Goal: Contribute content: Contribute content

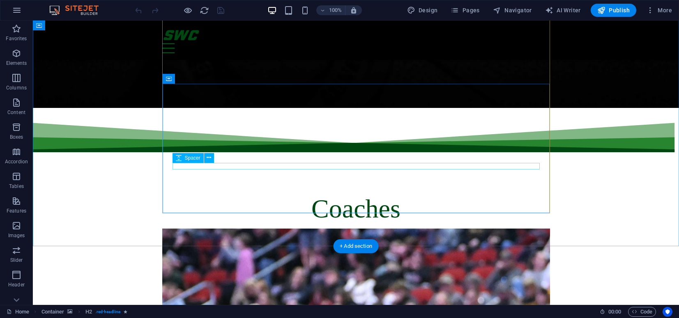
scroll to position [1692, 0]
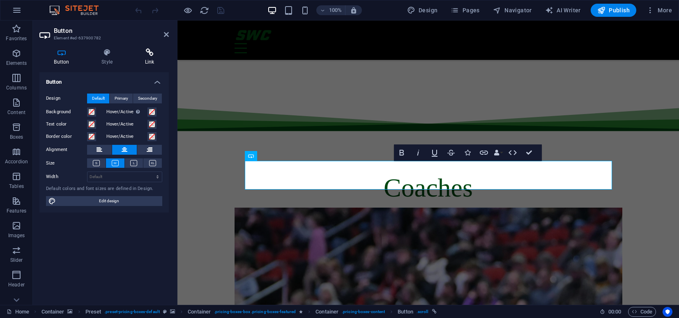
click at [147, 55] on icon at bounding box center [149, 52] width 39 height 8
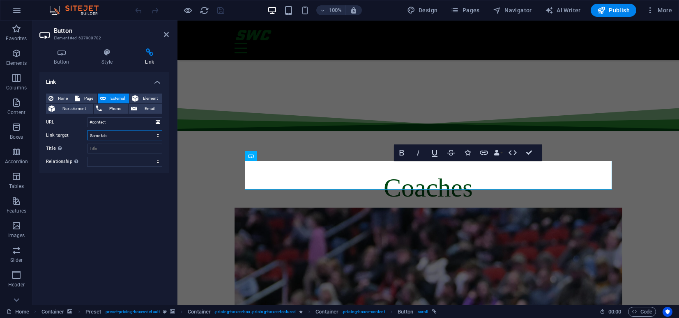
click at [139, 138] on select "New tab Same tab Overlay" at bounding box center [124, 136] width 75 height 10
select select "blank"
click at [125, 122] on input "#contact" at bounding box center [124, 122] width 75 height 10
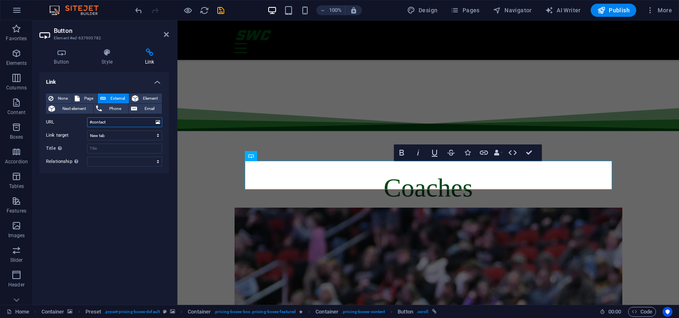
paste input "https://www.trackwrestling.com/opentournaments/MainFrame.jsp?newSession=false&T…"
type input "https://www.trackwrestling.com/opentournaments/MainFrame.jsp?newSession=false&T…"
click at [103, 227] on div "Link None Page External Element Next element Phone Email Page Home Legal Notice…" at bounding box center [103, 185] width 129 height 226
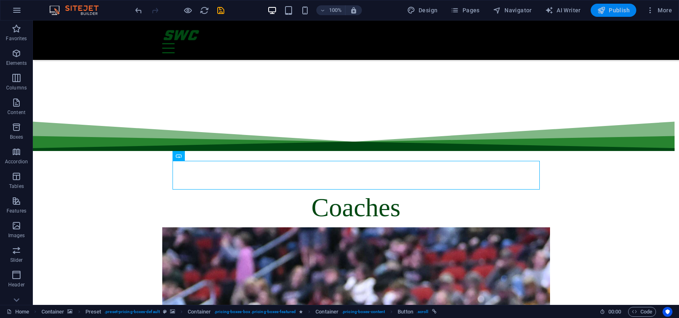
click at [627, 8] on span "Publish" at bounding box center [613, 10] width 32 height 8
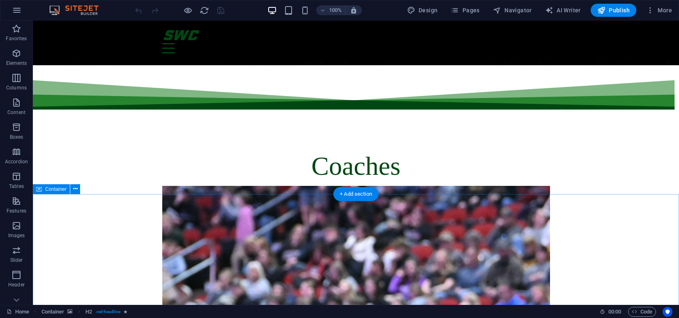
scroll to position [1730, 0]
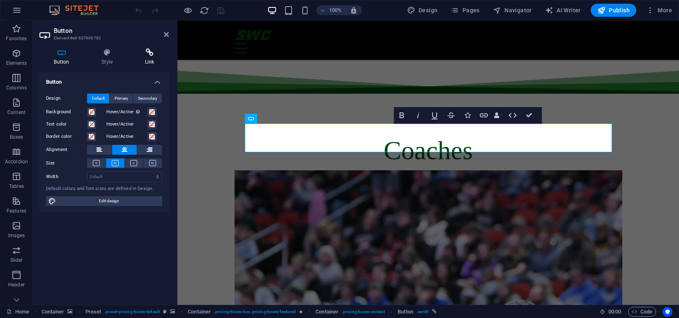
click at [148, 52] on icon at bounding box center [149, 52] width 39 height 8
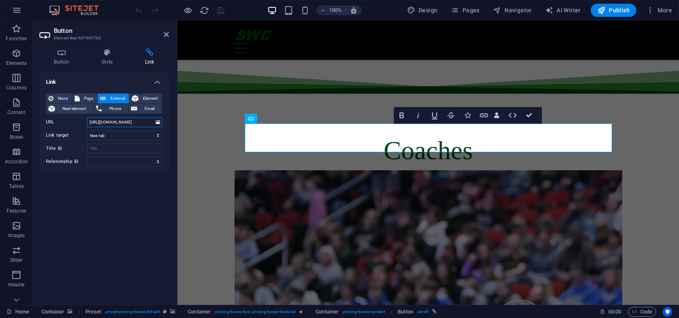
click at [117, 122] on input "https://www.trackwrestling.com/opentournaments/MainFrame.jsp?newSession=false&T…" at bounding box center [124, 122] width 75 height 10
paste input "go.flo.zone/iRCkPIa3"
type input "https://go.flo.zone/iRCkPIa3"
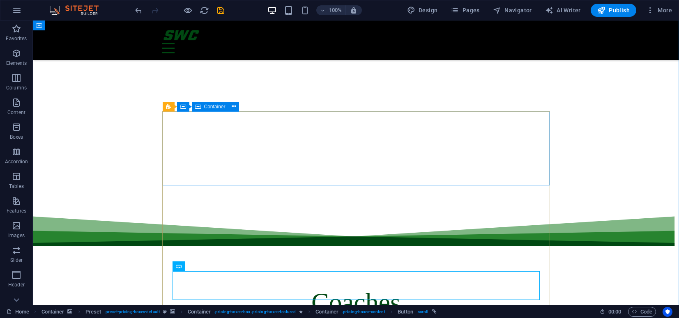
scroll to position [1606, 0]
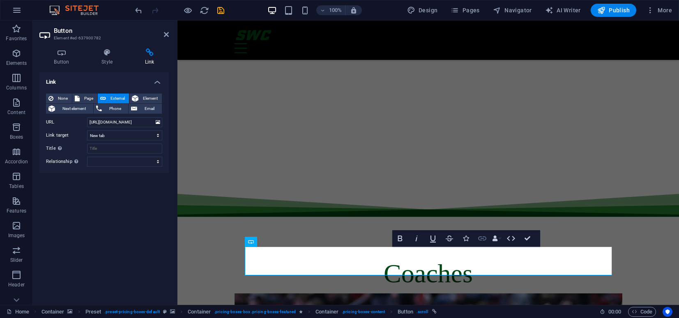
click at [485, 239] on icon "button" at bounding box center [482, 239] width 10 height 10
click at [115, 147] on input "Title Additional link description, should not be the same as the link text. The…" at bounding box center [124, 149] width 75 height 10
type input "Link to tournament"
click at [147, 165] on select "alternate author bookmark external help license next nofollow noreferrer noopen…" at bounding box center [124, 162] width 75 height 10
select select "external"
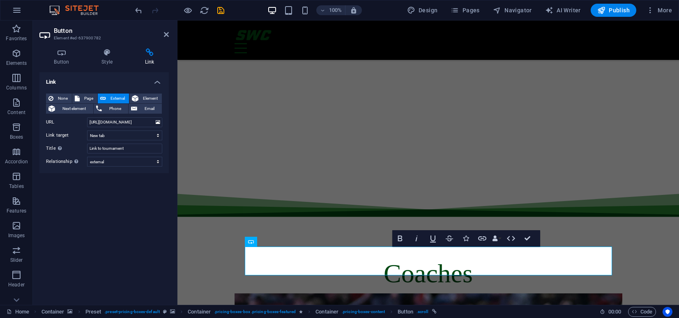
click at [108, 206] on div "Link None Page External Element Next element Phone Email Page Home Legal Notice…" at bounding box center [103, 185] width 129 height 226
click at [221, 8] on icon "save" at bounding box center [220, 10] width 9 height 9
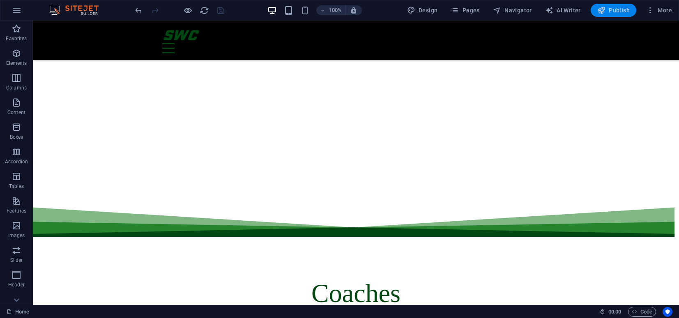
click at [627, 8] on span "Publish" at bounding box center [613, 10] width 32 height 8
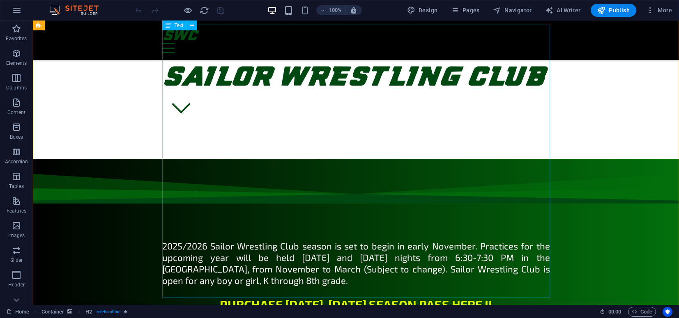
scroll to position [307, 0]
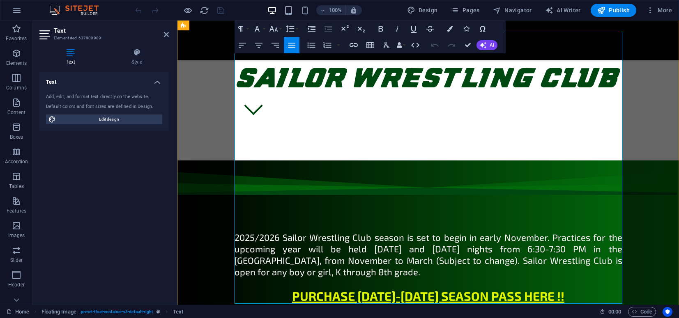
drag, startPoint x: 501, startPoint y: 163, endPoint x: 404, endPoint y: 165, distance: 96.9
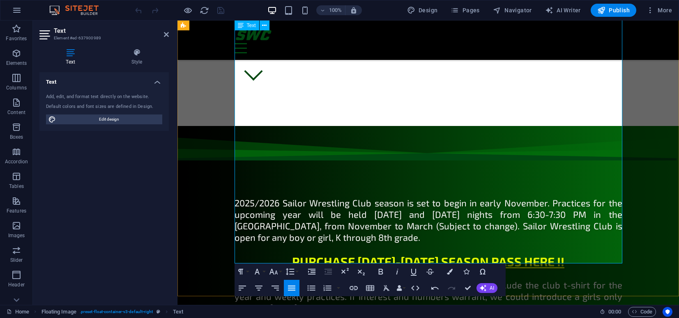
scroll to position [342, 0]
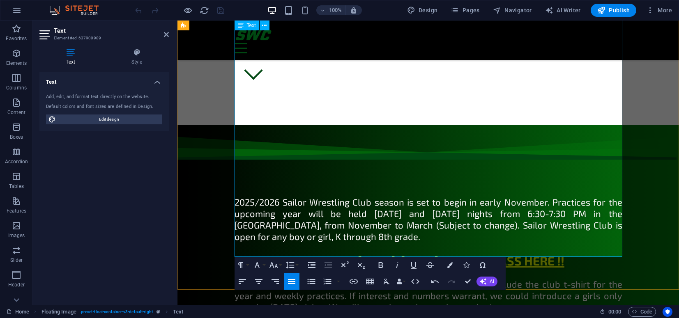
drag, startPoint x: 594, startPoint y: 185, endPoint x: 446, endPoint y: 186, distance: 148.7
drag, startPoint x: 443, startPoint y: 185, endPoint x: 402, endPoint y: 184, distance: 40.7
drag, startPoint x: 512, startPoint y: 184, endPoint x: 437, endPoint y: 185, distance: 75.6
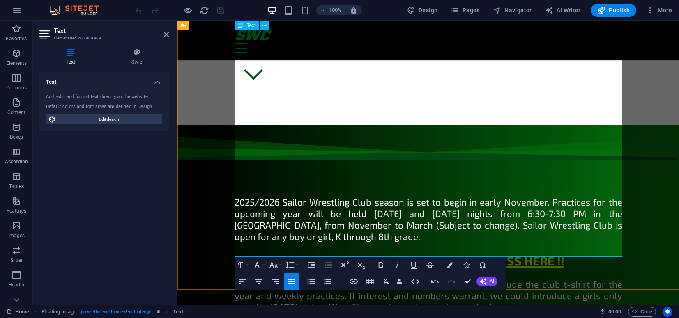
click at [353, 281] on icon "button" at bounding box center [354, 282] width 10 height 10
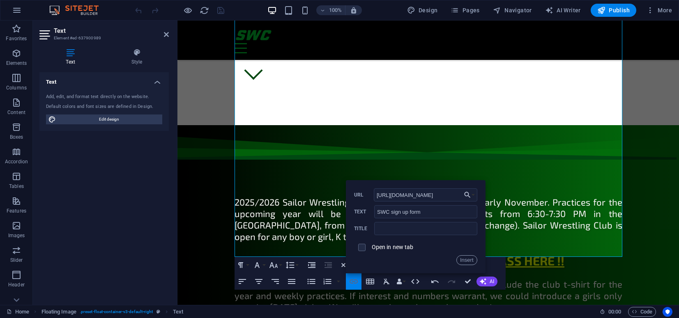
scroll to position [0, 106]
type input "https://sailorwrestlingclub.com/wordpress/index.php/product/form-needing-filled/"
click at [407, 228] on input "text" at bounding box center [425, 228] width 103 height 13
type input "link to sign up form"
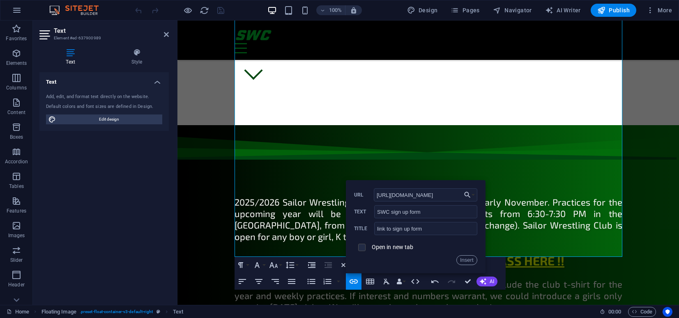
click at [360, 248] on input "checkbox" at bounding box center [360, 246] width 7 height 7
checkbox input "true"
click at [464, 257] on button "Insert" at bounding box center [466, 260] width 21 height 10
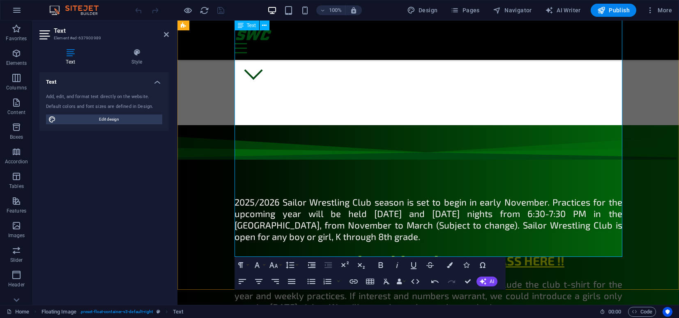
click at [473, 161] on icon "button" at bounding box center [475, 162] width 10 height 10
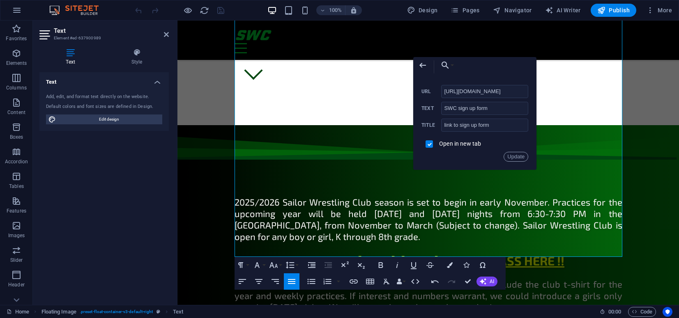
scroll to position [0, 107]
click at [422, 65] on icon "button" at bounding box center [422, 64] width 7 height 5
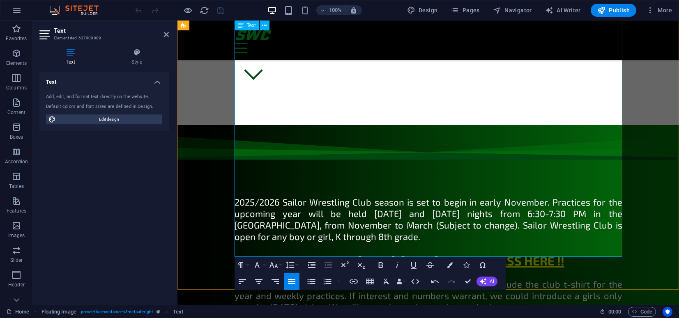
drag, startPoint x: 303, startPoint y: 195, endPoint x: 518, endPoint y: 185, distance: 215.8
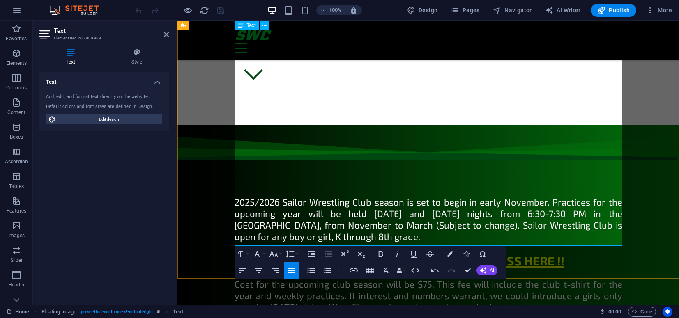
drag, startPoint x: 564, startPoint y: 198, endPoint x: 382, endPoint y: 198, distance: 181.5
drag, startPoint x: 370, startPoint y: 197, endPoint x: 350, endPoint y: 197, distance: 19.3
type input "Here"
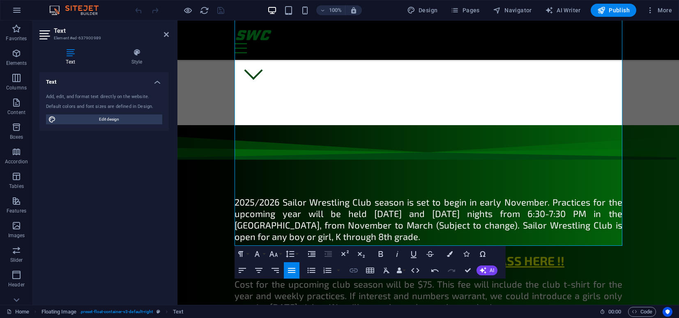
checkbox input "false"
click at [353, 271] on icon "button" at bounding box center [353, 271] width 8 height 4
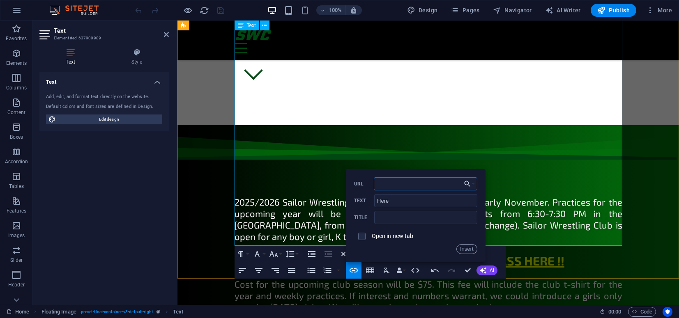
paste input "[URL][DOMAIN_NAME]"
type input "[URL][DOMAIN_NAME]"
click at [398, 219] on input "text" at bounding box center [425, 217] width 103 height 13
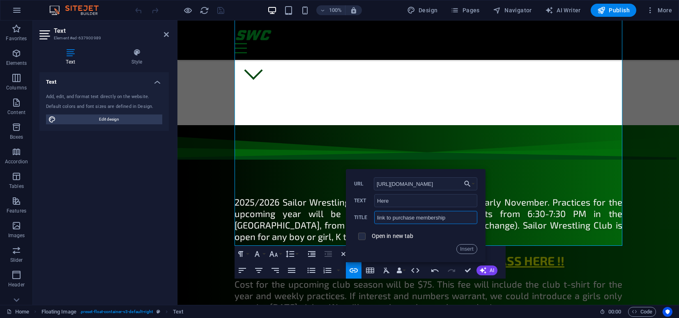
type input "link to purchase membership"
click at [364, 237] on input "checkbox" at bounding box center [360, 235] width 7 height 7
checkbox input "true"
click at [471, 252] on button "Insert" at bounding box center [466, 249] width 21 height 10
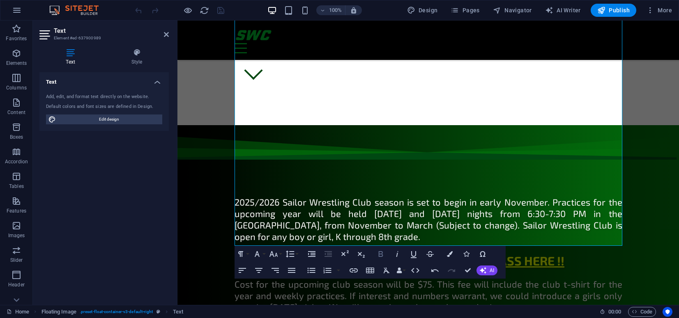
click at [379, 255] on icon "button" at bounding box center [380, 254] width 5 height 6
click at [137, 52] on icon at bounding box center [137, 52] width 64 height 8
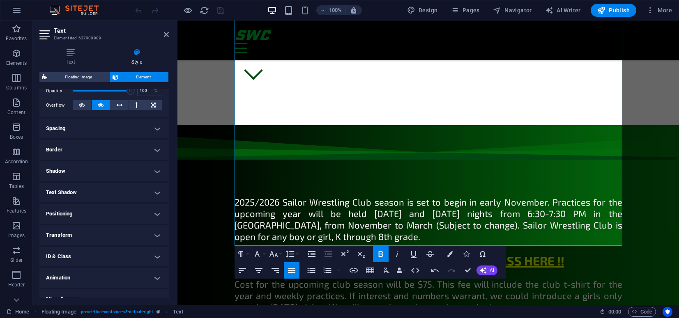
scroll to position [138, 0]
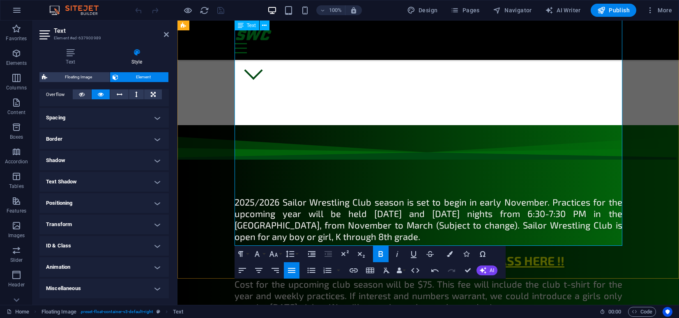
drag, startPoint x: 500, startPoint y: 185, endPoint x: 427, endPoint y: 185, distance: 73.5
click at [382, 253] on icon "button" at bounding box center [380, 254] width 5 height 6
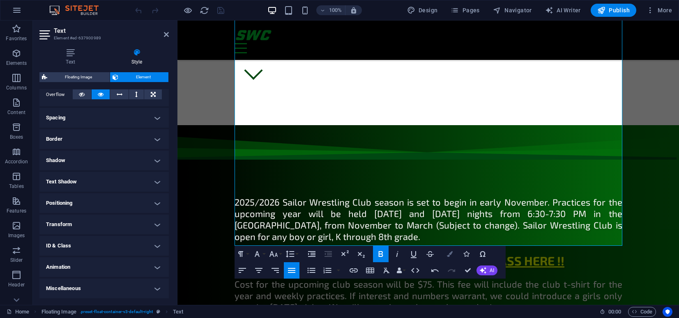
click at [450, 254] on icon "button" at bounding box center [450, 254] width 6 height 6
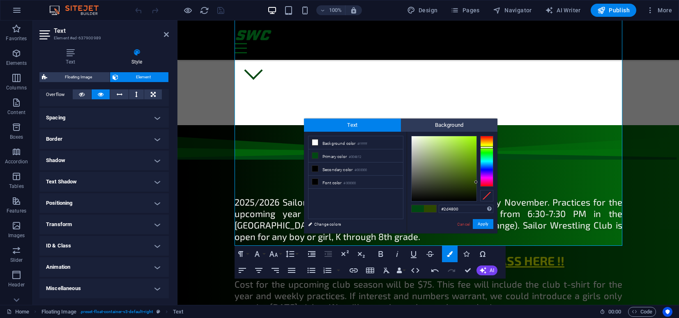
click at [487, 147] on div at bounding box center [486, 161] width 13 height 51
click at [475, 138] on div at bounding box center [443, 168] width 65 height 65
click at [477, 135] on div "#9fff00 Supported formats #0852ed rgb(8, 82, 237) rgba(8, 82, 237, 90%) hsv(221…" at bounding box center [452, 242] width 91 height 221
click at [485, 223] on button "Apply" at bounding box center [483, 224] width 21 height 10
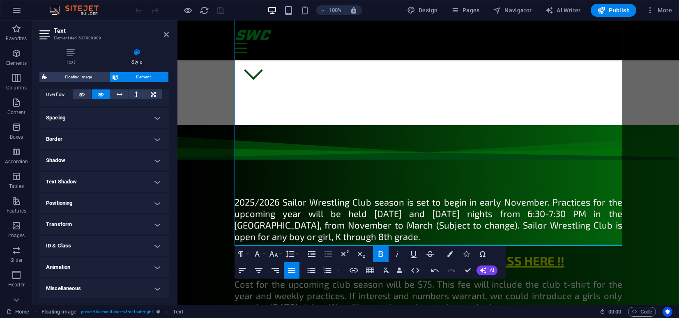
click at [487, 202] on div "Drag here to replace the existing content. Press “Ctrl” if you want to create a…" at bounding box center [427, 163] width 501 height 285
drag, startPoint x: 501, startPoint y: 185, endPoint x: 426, endPoint y: 186, distance: 75.2
click at [449, 252] on icon "button" at bounding box center [450, 254] width 6 height 6
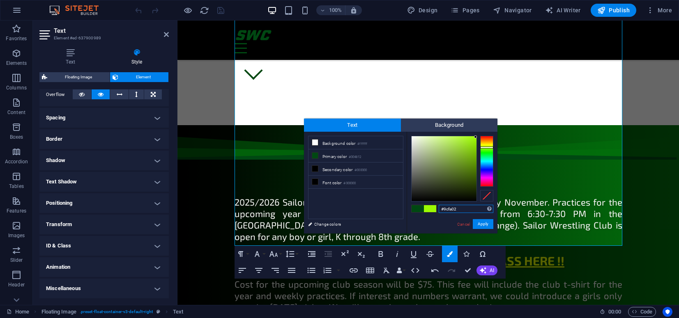
click at [476, 137] on div at bounding box center [443, 168] width 65 height 65
click at [484, 222] on button "Apply" at bounding box center [483, 224] width 21 height 10
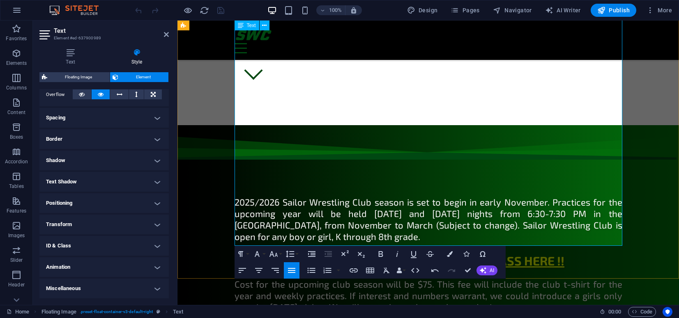
drag, startPoint x: 497, startPoint y: 184, endPoint x: 427, endPoint y: 186, distance: 70.3
click at [450, 255] on icon "button" at bounding box center [450, 254] width 6 height 6
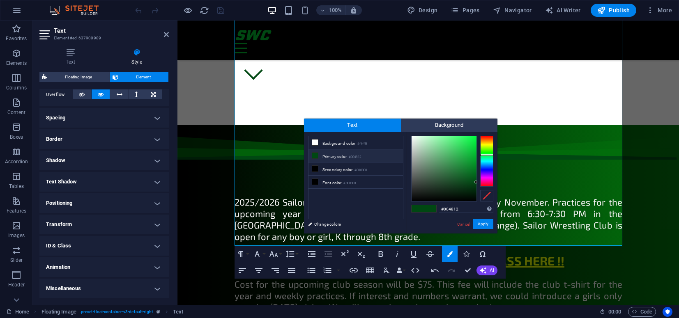
click at [343, 155] on li "Primary color #004812" at bounding box center [355, 155] width 94 height 13
click at [475, 138] on div at bounding box center [443, 168] width 65 height 65
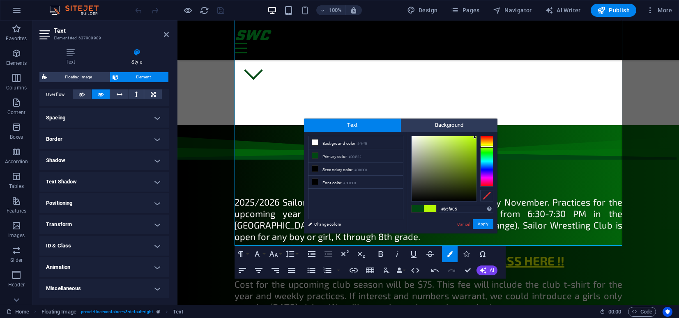
click at [485, 147] on div at bounding box center [486, 161] width 13 height 51
click at [487, 144] on div at bounding box center [486, 161] width 13 height 51
click at [473, 141] on div at bounding box center [443, 168] width 65 height 65
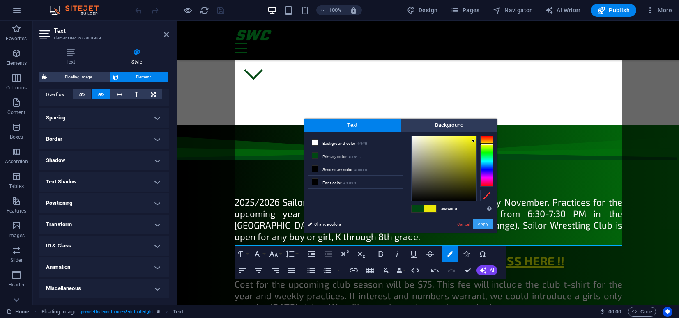
click at [484, 226] on button "Apply" at bounding box center [483, 224] width 21 height 10
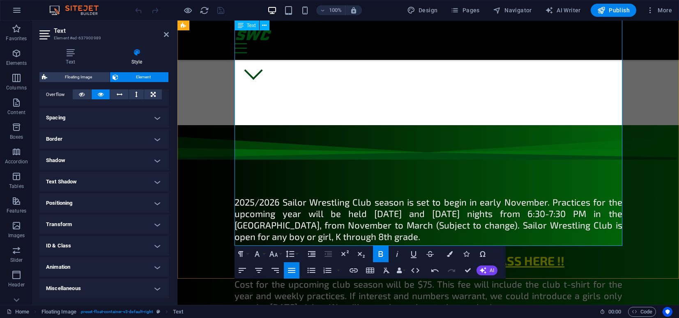
drag, startPoint x: 479, startPoint y: 184, endPoint x: 431, endPoint y: 187, distance: 48.2
drag, startPoint x: 450, startPoint y: 186, endPoint x: 428, endPoint y: 188, distance: 22.6
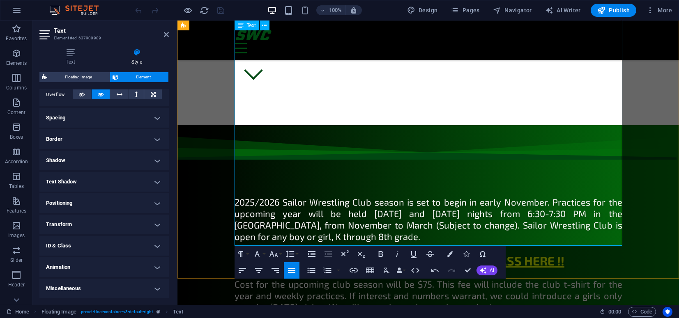
click at [257, 255] on icon "button" at bounding box center [257, 254] width 5 height 6
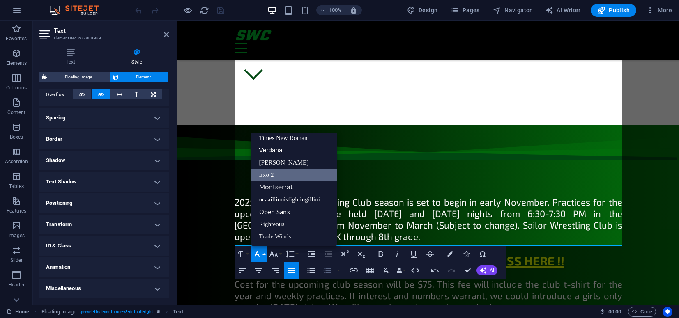
scroll to position [54, 0]
click at [383, 252] on icon "button" at bounding box center [381, 254] width 10 height 10
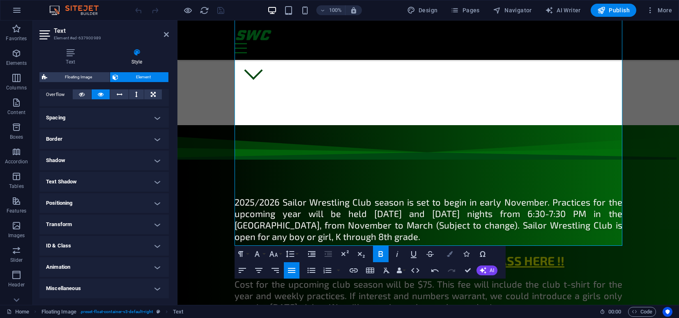
click at [450, 254] on icon "button" at bounding box center [450, 254] width 6 height 6
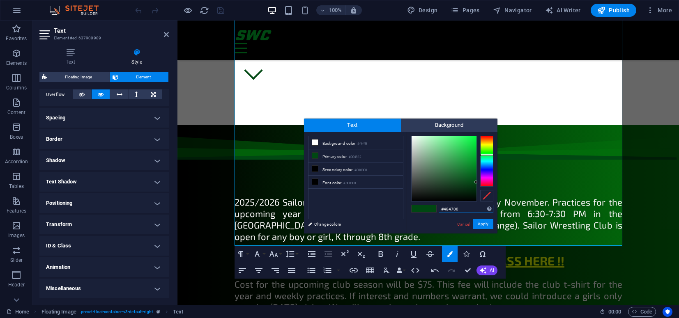
click at [487, 144] on div at bounding box center [486, 161] width 13 height 51
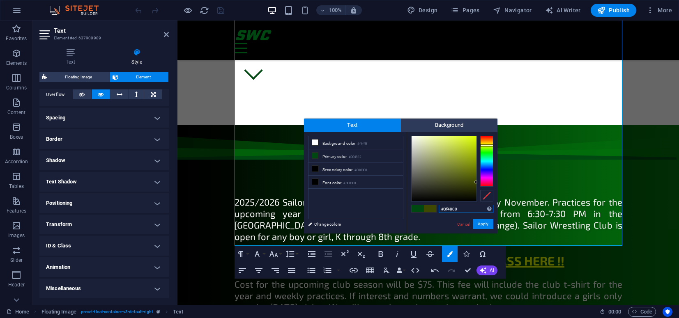
click at [490, 145] on div at bounding box center [486, 161] width 13 height 51
click at [488, 145] on div at bounding box center [486, 146] width 13 height 2
click at [476, 137] on div at bounding box center [443, 168] width 65 height 65
click at [481, 229] on div "Cancel Apply" at bounding box center [474, 224] width 37 height 10
click at [484, 224] on button "Apply" at bounding box center [483, 224] width 21 height 10
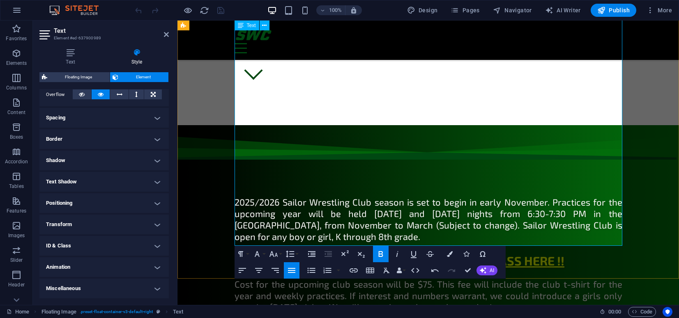
drag, startPoint x: 464, startPoint y: 182, endPoint x: 226, endPoint y: 181, distance: 238.2
click at [226, 181] on div "2025/2026 Sailor Wrestling Club season is set to begin in early November. Pract…" at bounding box center [427, 304] width 501 height 359
click at [259, 269] on icon "button" at bounding box center [259, 271] width 10 height 10
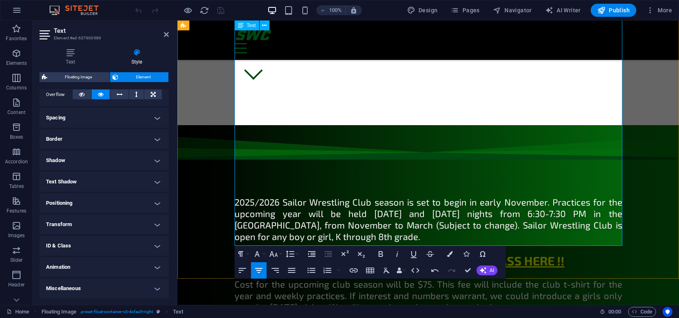
drag, startPoint x: 371, startPoint y: 196, endPoint x: 235, endPoint y: 193, distance: 135.6
click at [258, 270] on icon "button" at bounding box center [259, 271] width 10 height 10
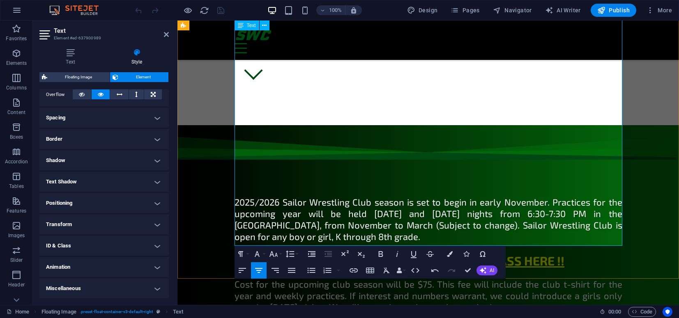
drag, startPoint x: 497, startPoint y: 196, endPoint x: 476, endPoint y: 196, distance: 20.9
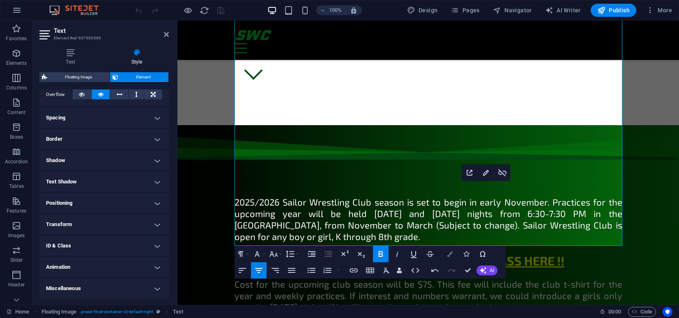
click at [449, 256] on icon "button" at bounding box center [450, 254] width 6 height 6
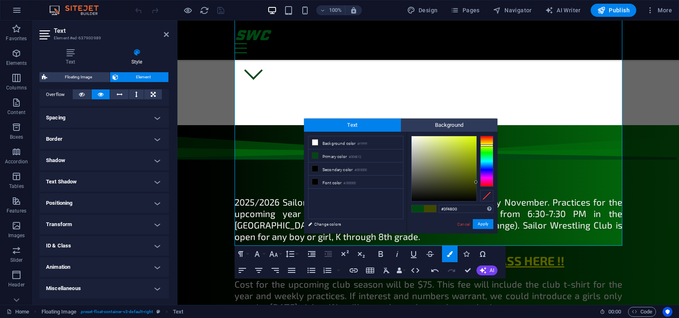
click at [487, 145] on div at bounding box center [486, 161] width 13 height 51
click at [487, 145] on div at bounding box center [486, 146] width 13 height 2
click at [475, 138] on div at bounding box center [443, 168] width 65 height 65
click at [482, 228] on button "Apply" at bounding box center [483, 224] width 21 height 10
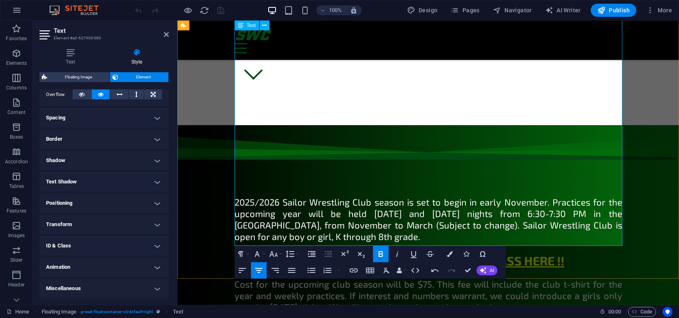
drag, startPoint x: 473, startPoint y: 199, endPoint x: 361, endPoint y: 198, distance: 112.1
click at [448, 253] on icon "button" at bounding box center [450, 254] width 6 height 6
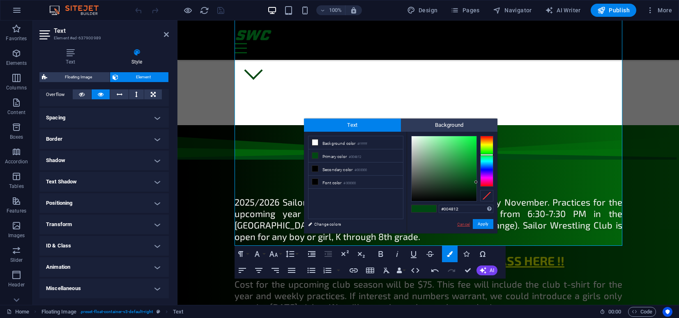
click at [463, 227] on link "Cancel" at bounding box center [463, 224] width 14 height 6
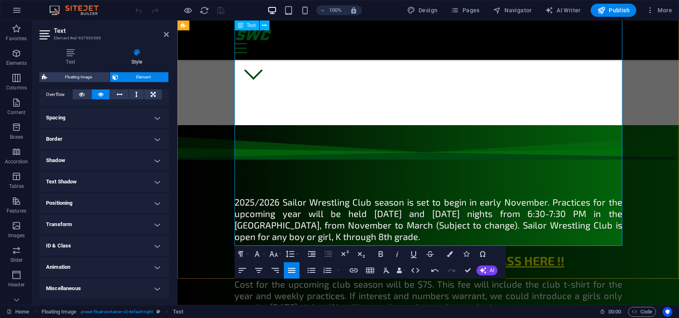
drag, startPoint x: 473, startPoint y: 195, endPoint x: 361, endPoint y: 199, distance: 113.0
click at [385, 271] on icon "button" at bounding box center [386, 271] width 10 height 10
click at [434, 271] on icon "button" at bounding box center [435, 271] width 10 height 10
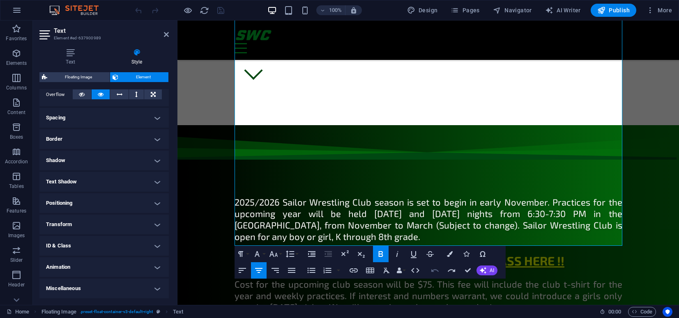
click at [434, 271] on icon "button" at bounding box center [435, 271] width 10 height 10
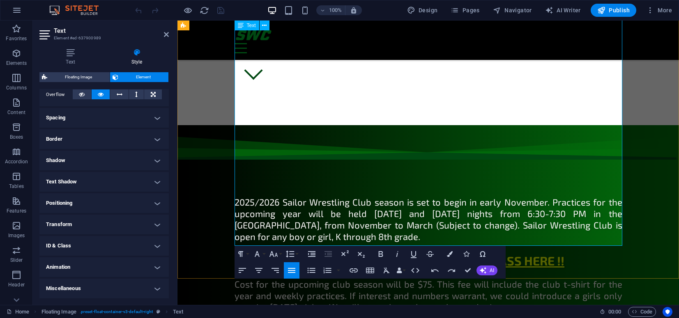
drag, startPoint x: 500, startPoint y: 194, endPoint x: 477, endPoint y: 200, distance: 23.2
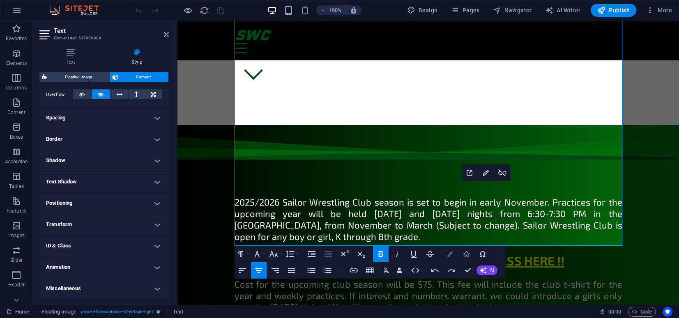
click at [450, 255] on icon "button" at bounding box center [450, 254] width 6 height 6
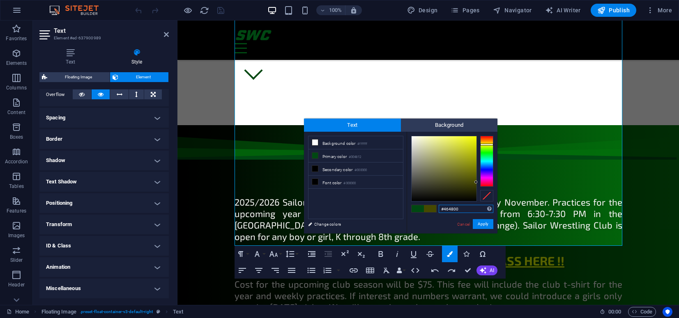
click at [486, 145] on div at bounding box center [486, 161] width 13 height 51
type input "#f4fc06"
click at [474, 137] on div at bounding box center [443, 168] width 65 height 65
click at [483, 228] on button "Apply" at bounding box center [483, 224] width 21 height 10
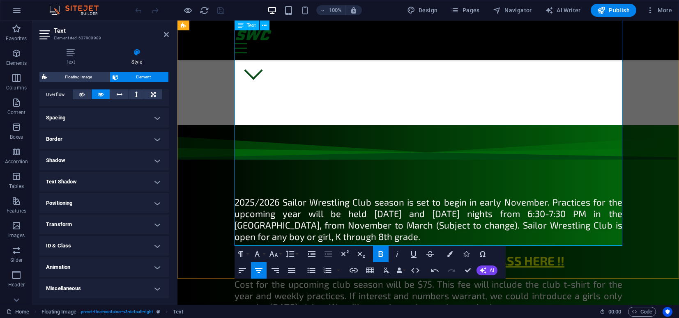
drag, startPoint x: 500, startPoint y: 198, endPoint x: 359, endPoint y: 198, distance: 141.7
click at [432, 271] on icon "button" at bounding box center [434, 270] width 7 height 3
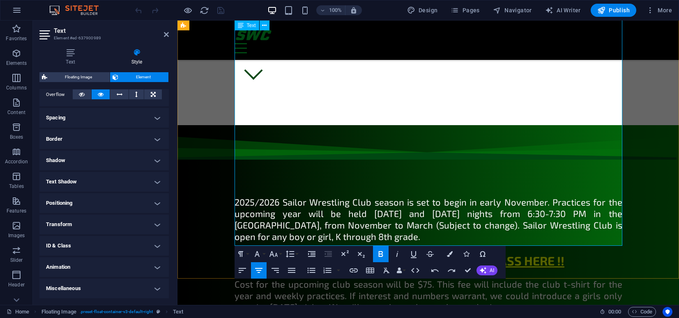
drag, startPoint x: 535, startPoint y: 182, endPoint x: 510, endPoint y: 184, distance: 25.2
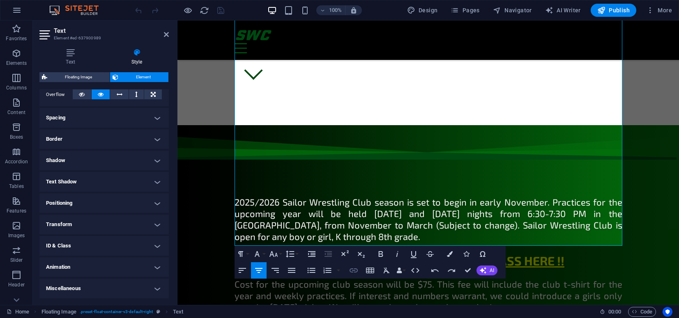
type input "​​FORM"
checkbox input "false"
click at [353, 272] on icon "button" at bounding box center [354, 271] width 10 height 10
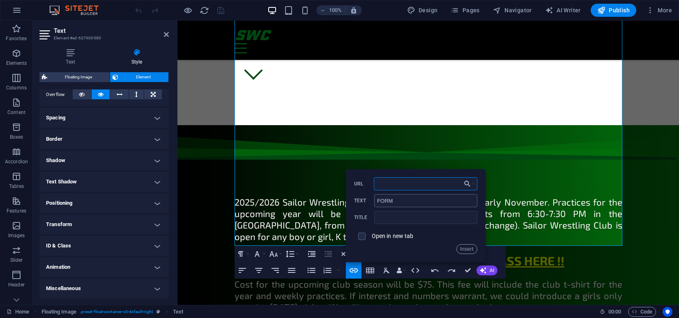
paste input "https://sailorwrestlingclub.com/wordpress/index.php/product/form-needing-filled/"
type input "https://sailorwrestlingclub.com/wordpress/index.php/product/form-needing-filled/"
click at [405, 217] on input "text" at bounding box center [425, 217] width 103 height 13
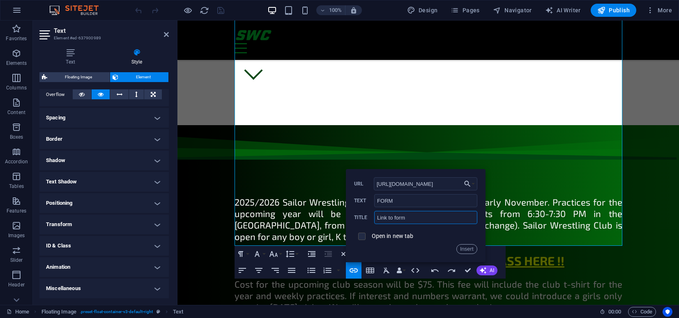
type input "Link to form"
click at [360, 236] on input "checkbox" at bounding box center [360, 235] width 7 height 7
checkbox input "true"
click at [467, 247] on button "Insert" at bounding box center [466, 249] width 21 height 10
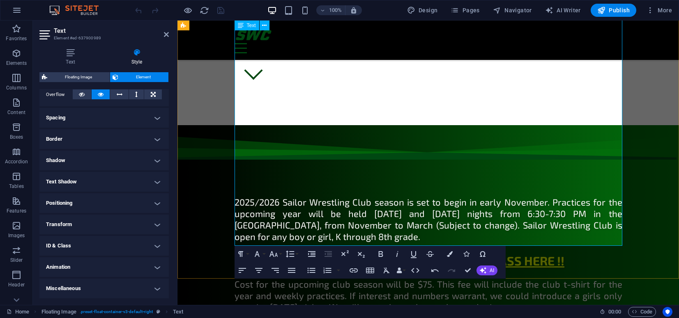
drag, startPoint x: 549, startPoint y: 185, endPoint x: 524, endPoint y: 183, distance: 25.1
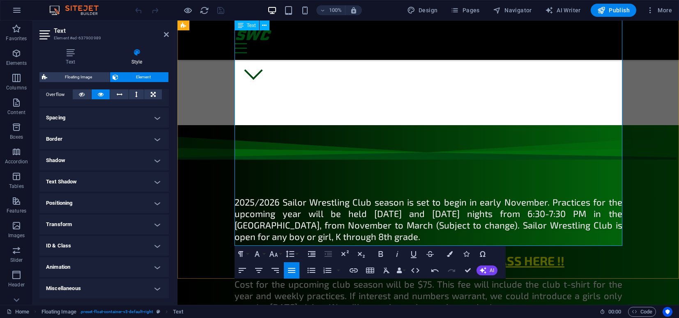
drag, startPoint x: 537, startPoint y: 184, endPoint x: 510, endPoint y: 186, distance: 26.4
click at [380, 252] on icon "button" at bounding box center [381, 254] width 10 height 10
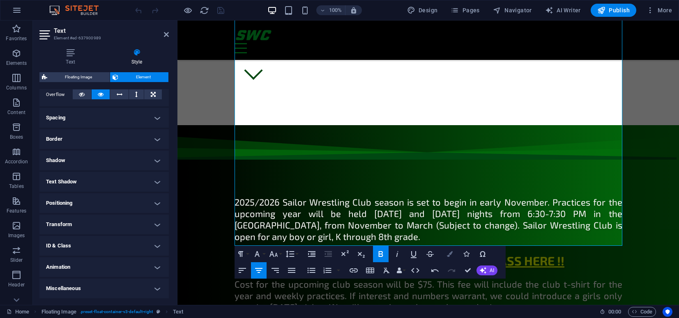
click at [450, 253] on icon "button" at bounding box center [450, 254] width 6 height 6
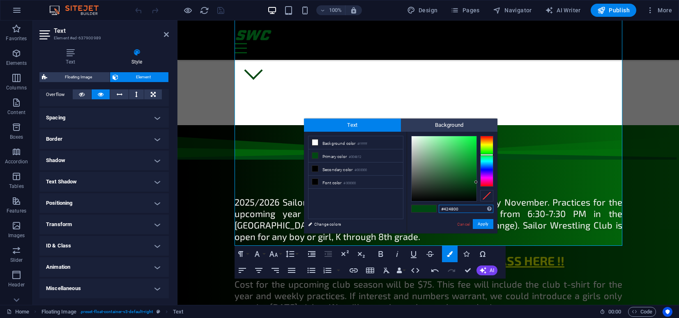
click at [488, 145] on div at bounding box center [486, 161] width 13 height 51
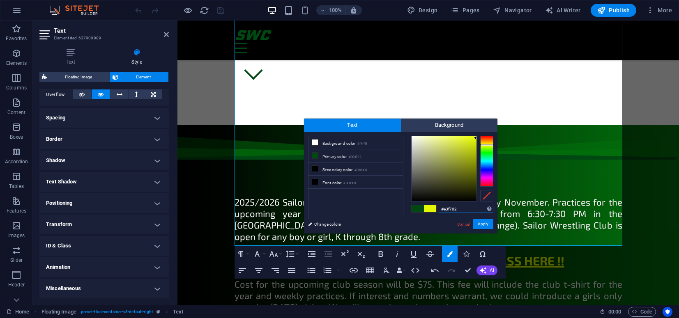
click at [476, 138] on div at bounding box center [443, 168] width 65 height 65
click at [487, 223] on button "Apply" at bounding box center [483, 224] width 21 height 10
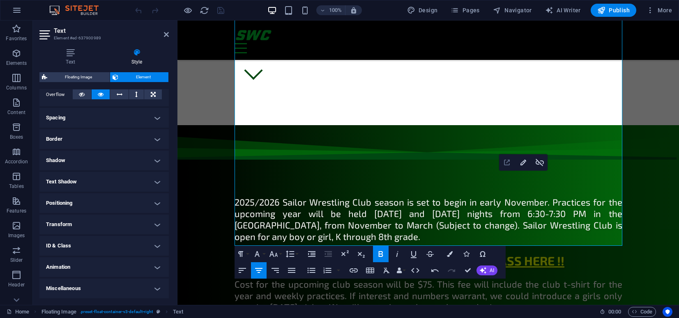
click at [506, 161] on icon "button" at bounding box center [507, 163] width 10 height 10
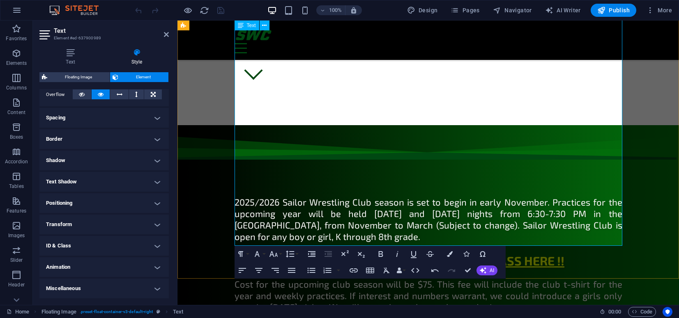
drag, startPoint x: 496, startPoint y: 197, endPoint x: 477, endPoint y: 196, distance: 18.5
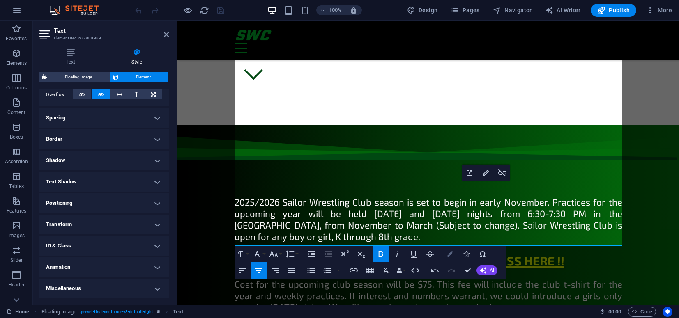
click at [450, 256] on icon "button" at bounding box center [450, 254] width 6 height 6
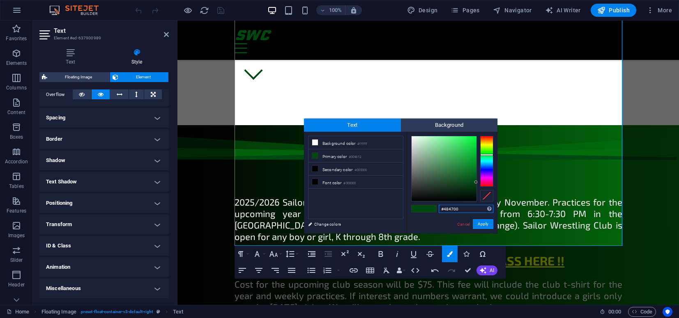
click at [487, 144] on div at bounding box center [486, 161] width 13 height 51
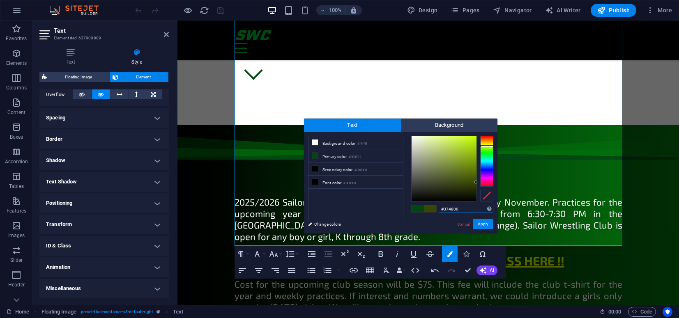
click at [487, 146] on div at bounding box center [486, 161] width 13 height 51
type input "#c1fa03"
click at [475, 137] on div at bounding box center [443, 168] width 65 height 65
click at [487, 224] on button "Apply" at bounding box center [483, 224] width 21 height 10
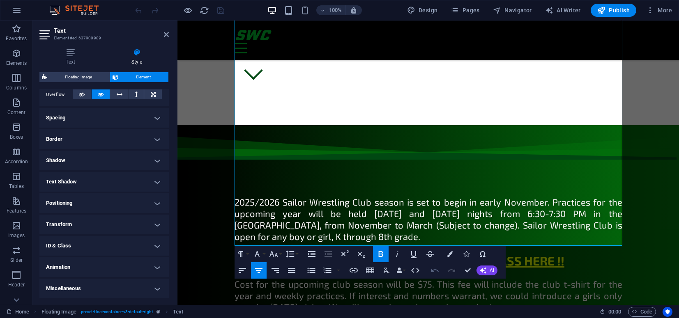
click at [438, 272] on icon "button" at bounding box center [435, 271] width 10 height 10
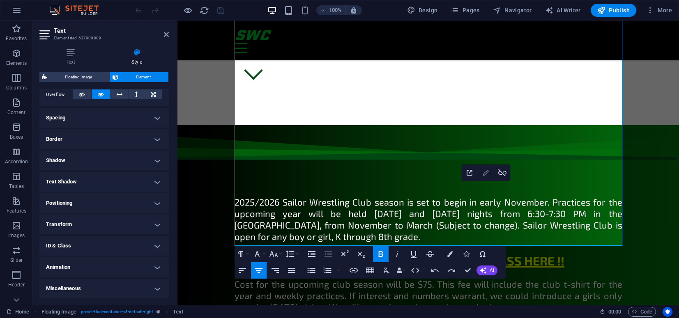
type input "https://sailorwrestlingclub.com/wordpress/index.php/product/2025-26-sailor-wres…"
type input "Here"
type input "link to purchase membership"
click at [487, 173] on icon "button" at bounding box center [486, 173] width 6 height 6
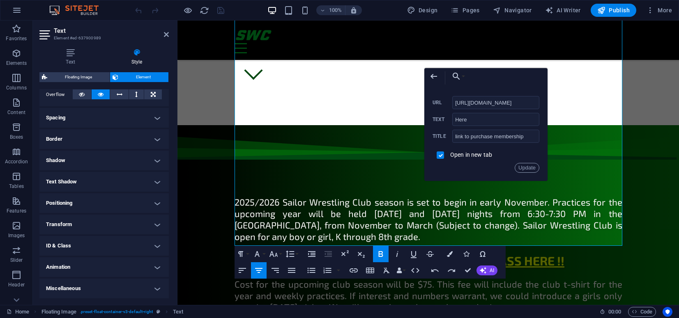
scroll to position [0, 163]
click at [526, 168] on button "Update" at bounding box center [527, 168] width 25 height 10
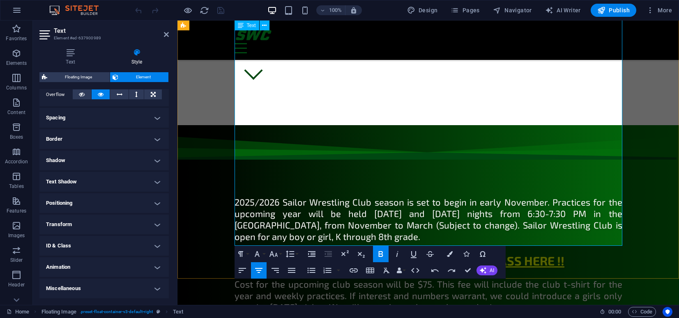
scroll to position [0, 0]
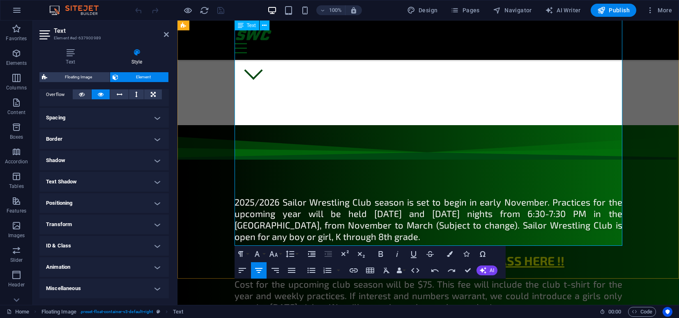
drag, startPoint x: 498, startPoint y: 199, endPoint x: 474, endPoint y: 199, distance: 23.4
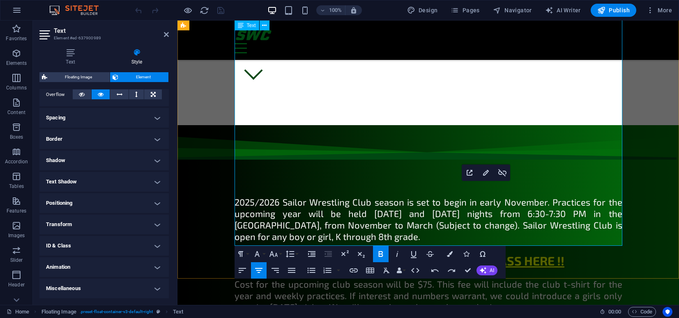
drag, startPoint x: 498, startPoint y: 196, endPoint x: 476, endPoint y: 198, distance: 21.9
click at [502, 172] on icon "button" at bounding box center [502, 173] width 10 height 10
click at [451, 253] on icon "button" at bounding box center [450, 254] width 6 height 6
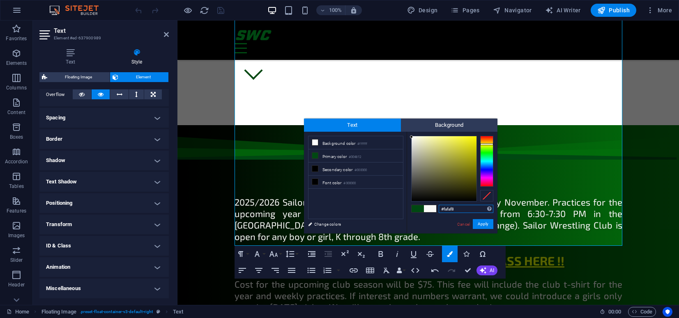
click at [488, 144] on div at bounding box center [486, 161] width 13 height 51
click at [336, 161] on li "Primary color #004812" at bounding box center [355, 155] width 94 height 13
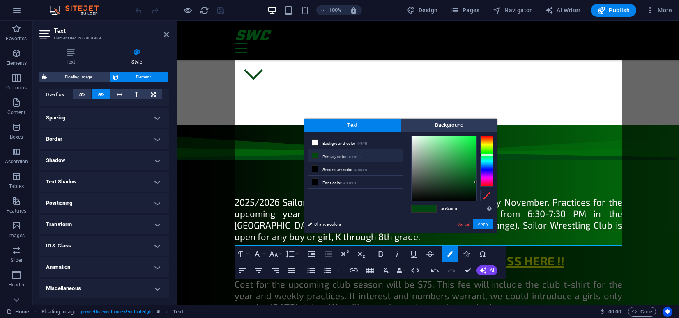
click at [489, 145] on div at bounding box center [486, 161] width 13 height 51
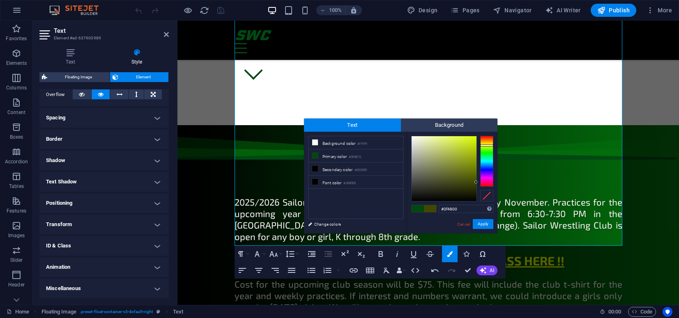
type input "#defd0d"
click at [473, 136] on div at bounding box center [443, 168] width 65 height 65
click at [479, 223] on button "Apply" at bounding box center [483, 224] width 21 height 10
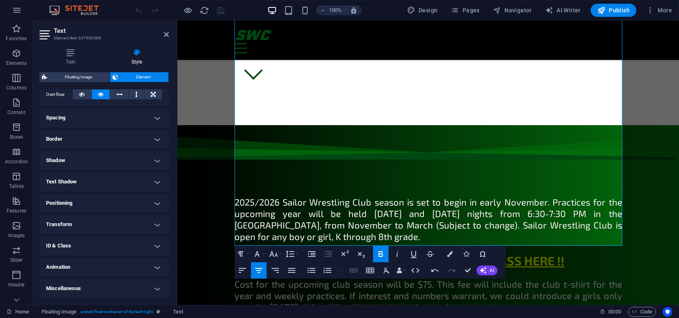
checkbox input "false"
click at [354, 269] on icon "button" at bounding box center [354, 271] width 10 height 10
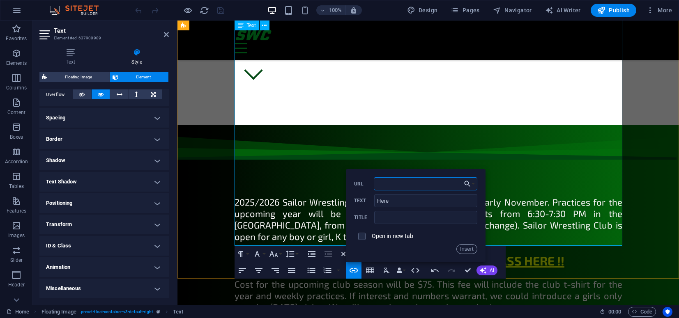
paste input "https://sailorwrestlingclub.com/wordpress/index.php/product/2025-26-sailor-wres…"
type input "https://sailorwrestlingclub.com/wordpress/index.php/product/2025-26-sailor-wres…"
click at [409, 217] on input "text" at bounding box center [425, 217] width 103 height 13
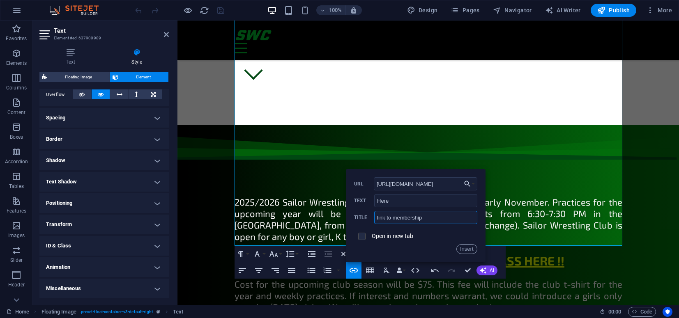
type input "link to membership"
click at [362, 238] on input "checkbox" at bounding box center [360, 235] width 7 height 7
checkbox input "true"
click at [467, 249] on button "Insert" at bounding box center [466, 249] width 21 height 10
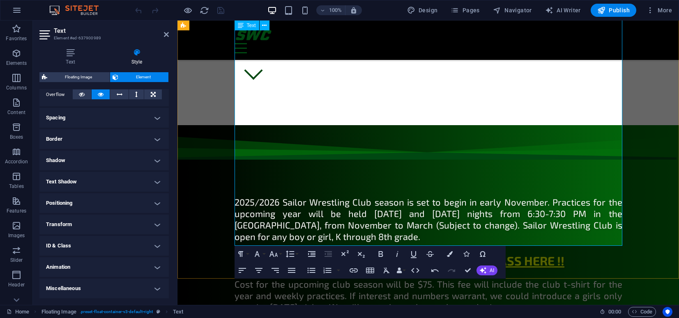
drag, startPoint x: 498, startPoint y: 195, endPoint x: 478, endPoint y: 197, distance: 19.4
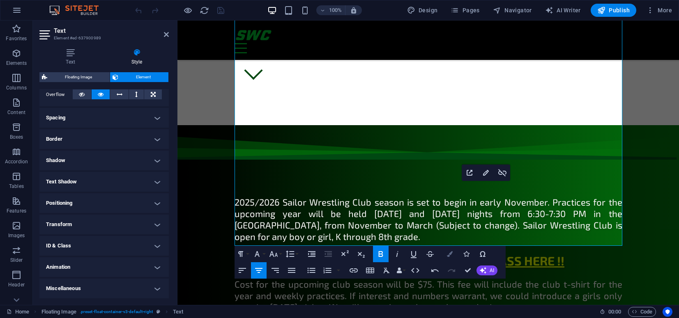
click at [452, 250] on button "Colors" at bounding box center [450, 254] width 16 height 16
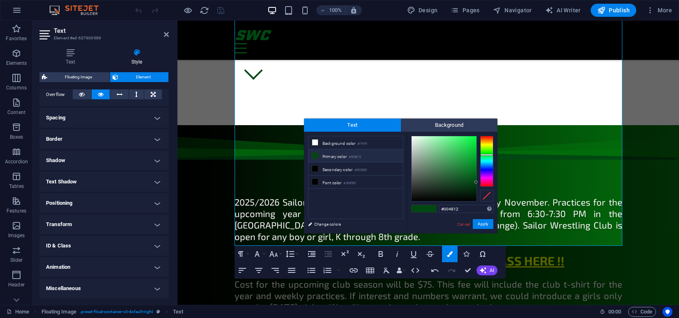
click at [337, 154] on li "Primary color #004812" at bounding box center [355, 155] width 94 height 13
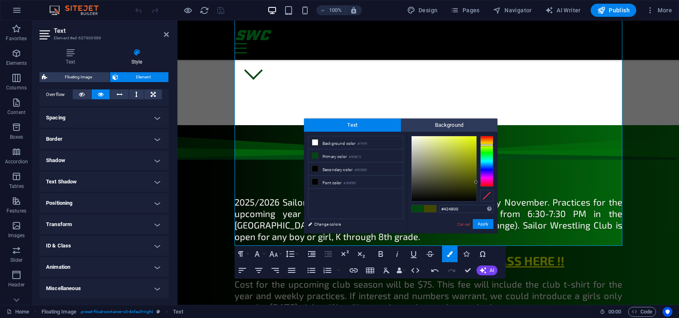
click at [488, 145] on div at bounding box center [486, 161] width 13 height 51
click at [473, 137] on div at bounding box center [443, 168] width 65 height 65
click at [484, 146] on div at bounding box center [486, 146] width 13 height 2
type input "#caf505"
click at [475, 138] on div at bounding box center [443, 168] width 65 height 65
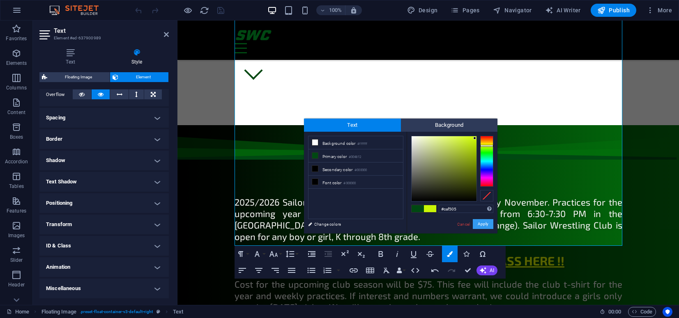
click at [480, 228] on button "Apply" at bounding box center [483, 224] width 21 height 10
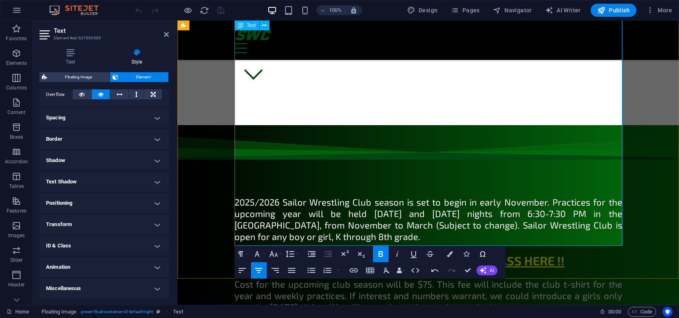
drag, startPoint x: 537, startPoint y: 184, endPoint x: 510, endPoint y: 184, distance: 27.5
click at [284, 253] on button "Line Height" at bounding box center [292, 254] width 16 height 16
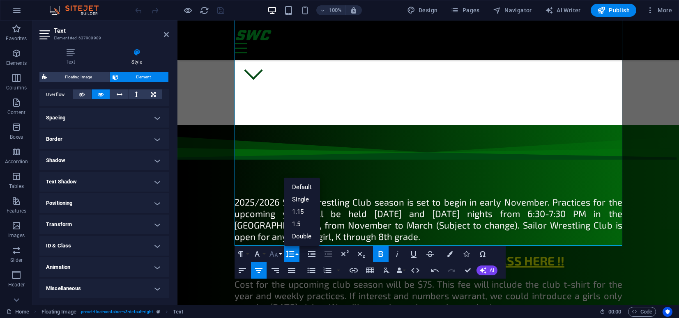
click at [277, 253] on icon "button" at bounding box center [274, 254] width 10 height 10
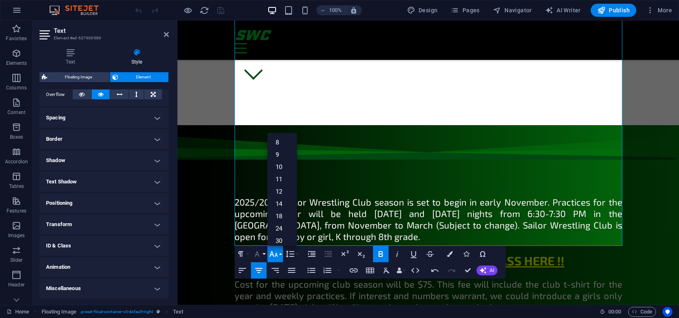
click at [258, 254] on icon "button" at bounding box center [257, 254] width 10 height 10
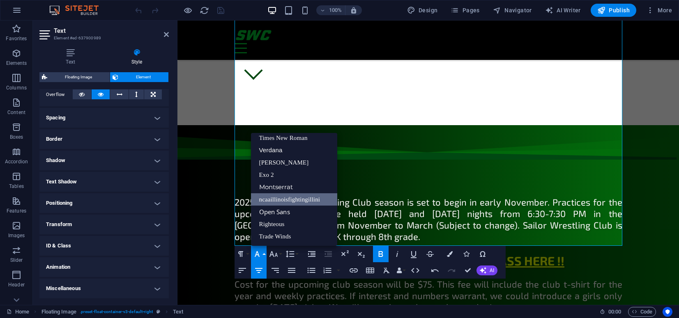
scroll to position [54, 0]
click at [275, 216] on link "Open Sans" at bounding box center [294, 212] width 86 height 12
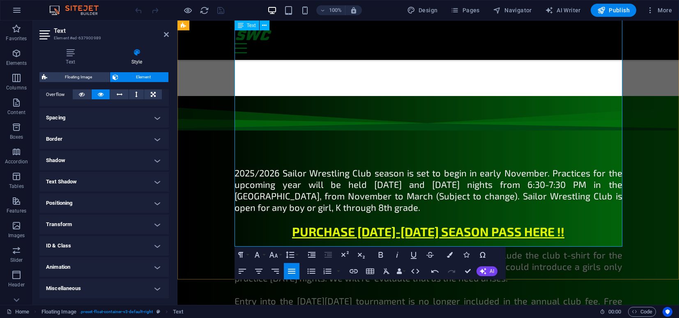
scroll to position [377, 0]
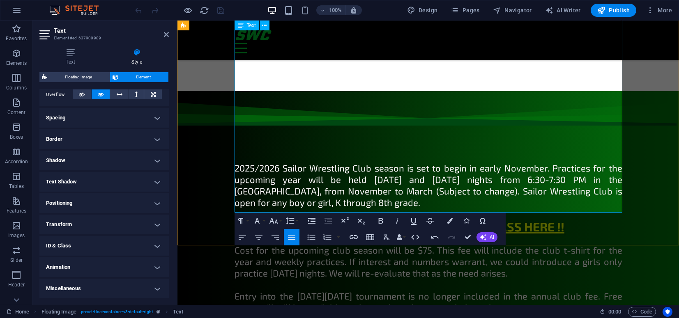
drag, startPoint x: 371, startPoint y: 174, endPoint x: 236, endPoint y: 175, distance: 135.1
click at [260, 234] on icon "button" at bounding box center [259, 237] width 10 height 10
drag, startPoint x: 496, startPoint y: 175, endPoint x: 476, endPoint y: 174, distance: 20.1
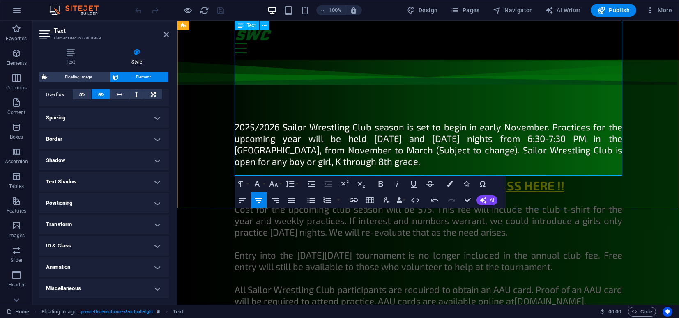
scroll to position [414, 0]
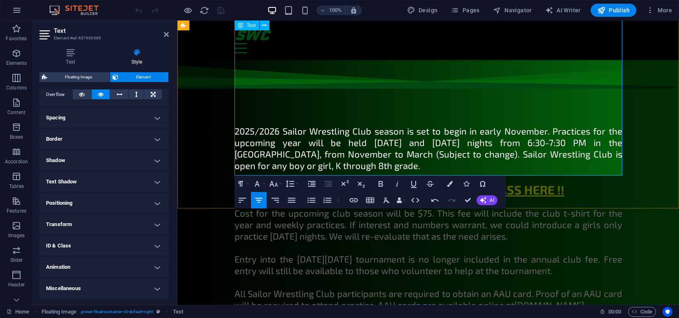
click at [526, 311] on span "FORM" at bounding box center [523, 317] width 27 height 12
click at [525, 311] on span "FORM" at bounding box center [523, 317] width 27 height 12
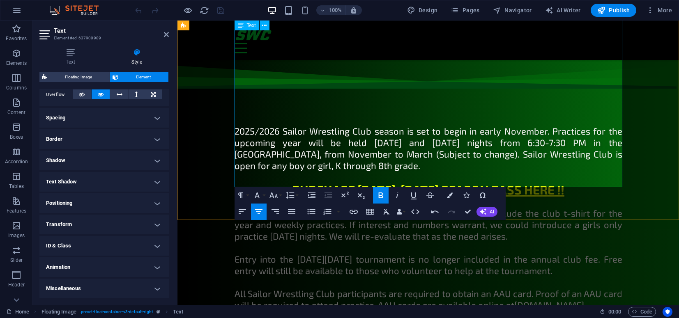
click at [550, 311] on p "To sign up for Sailor Wrestling Club, fill out this ​ ​​ FORM ​" at bounding box center [428, 317] width 388 height 12
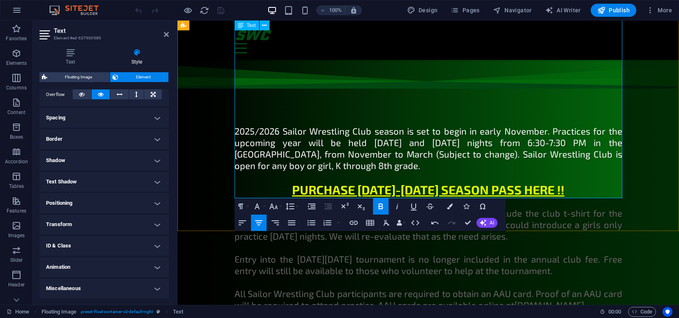
click at [599, 288] on p "All Sailor Wrestling Club participants are required to obtain an AAU card. Proo…" at bounding box center [428, 299] width 388 height 23
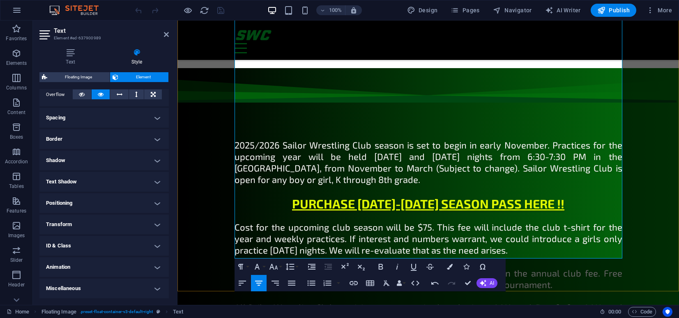
scroll to position [420, 0]
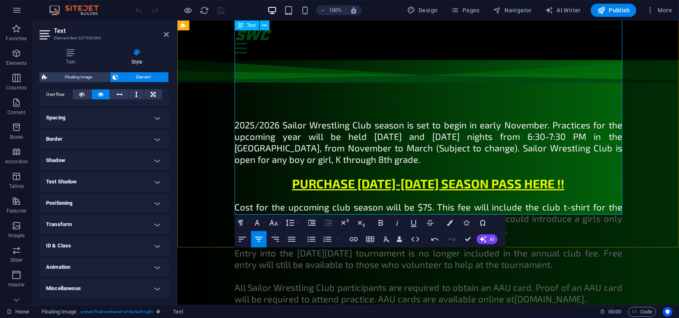
drag, startPoint x: 496, startPoint y: 163, endPoint x: 475, endPoint y: 163, distance: 21.4
type input "HERE"
checkbox input "false"
click at [350, 241] on icon "button" at bounding box center [353, 239] width 8 height 4
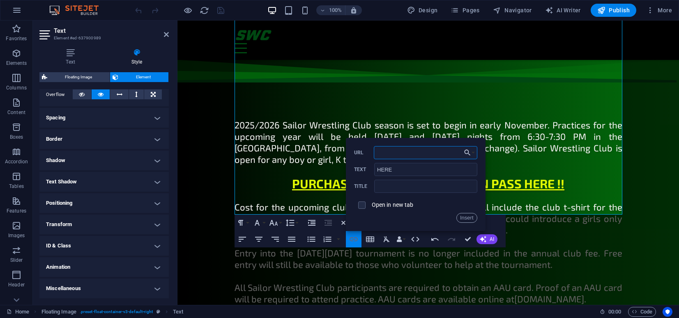
paste input "[URL][DOMAIN_NAME]"
type input "[URL][DOMAIN_NAME]"
click at [391, 187] on input "text" at bounding box center [425, 186] width 103 height 13
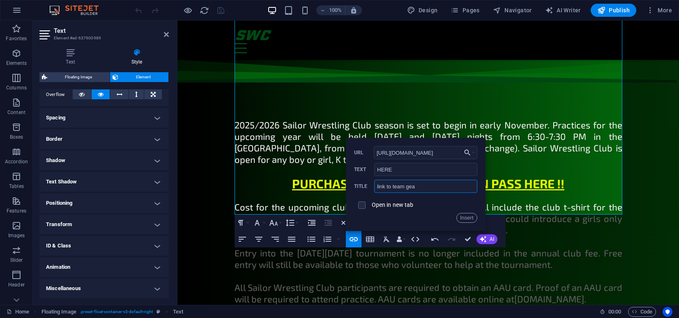
type input "link to team gear"
click at [466, 220] on button "Insert" at bounding box center [466, 218] width 21 height 10
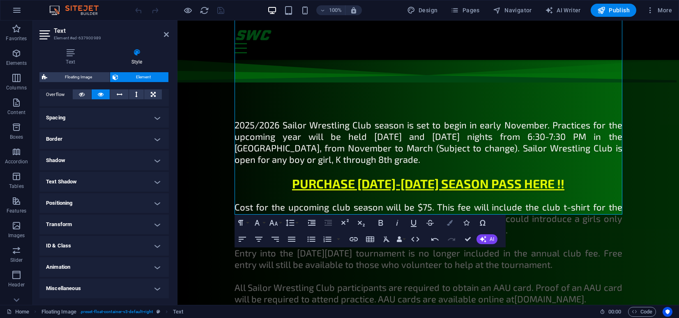
click at [452, 223] on button "Colors" at bounding box center [450, 223] width 16 height 16
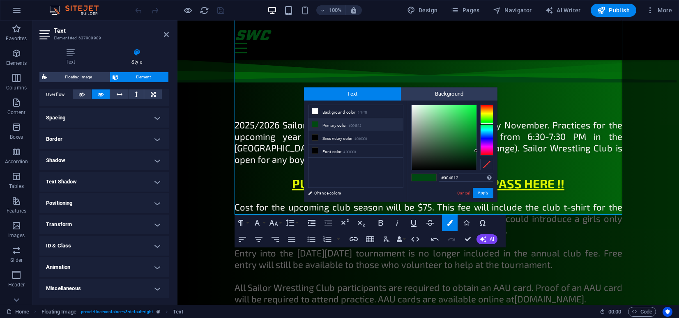
click at [332, 127] on li "Primary color #004812" at bounding box center [355, 124] width 94 height 13
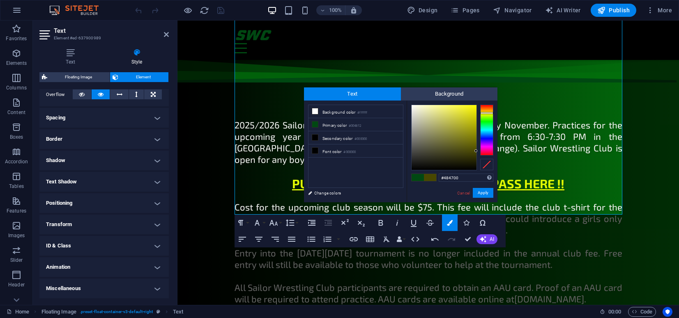
click at [489, 113] on div at bounding box center [486, 130] width 13 height 51
type input "#faf602"
click at [476, 106] on div at bounding box center [443, 137] width 65 height 65
click at [486, 195] on button "Apply" at bounding box center [483, 193] width 21 height 10
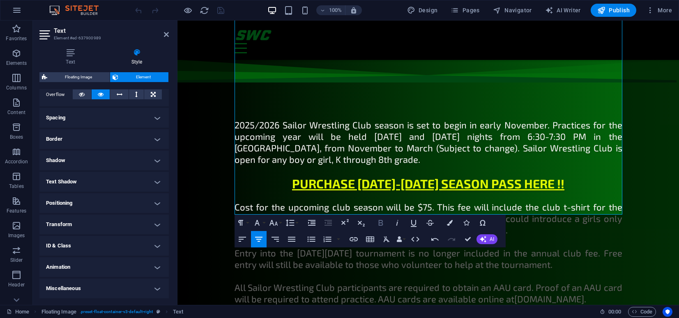
click at [382, 223] on icon "button" at bounding box center [380, 223] width 5 height 6
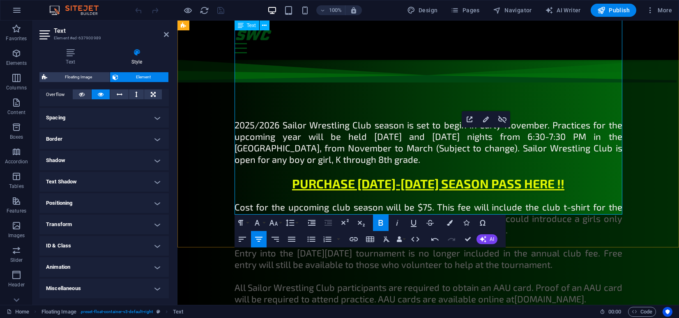
drag, startPoint x: 496, startPoint y: 144, endPoint x: 476, endPoint y: 143, distance: 20.1
type input "https://sailorwrestlingclub.com/wordpress/index.php/product/2025-26-sailor-wres…"
type input "Here"
type input "link to membership"
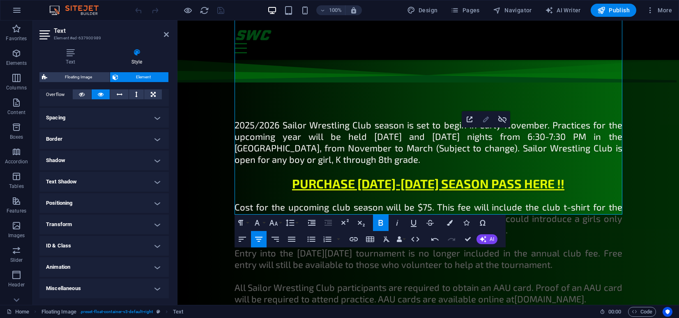
checkbox input "true"
click at [486, 117] on icon "button" at bounding box center [486, 120] width 10 height 10
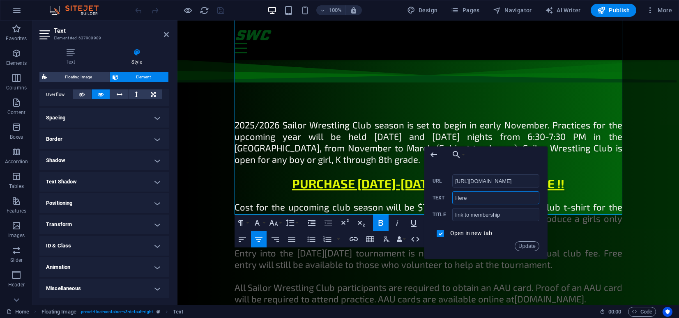
click at [476, 199] on input "Here" at bounding box center [495, 197] width 87 height 13
type input "HERE"
click at [527, 246] on button "Update" at bounding box center [527, 246] width 25 height 10
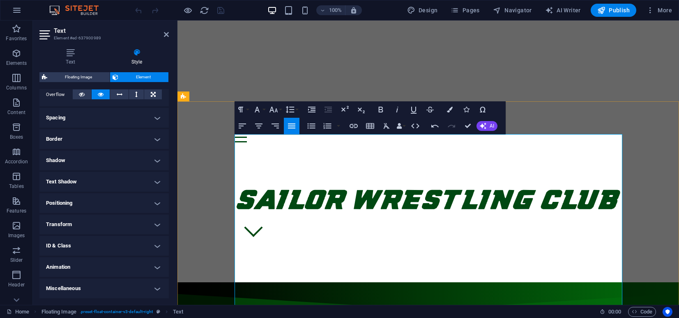
scroll to position [189, 0]
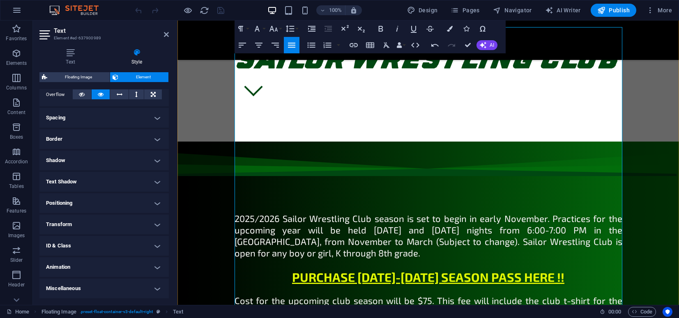
scroll to position [339, 0]
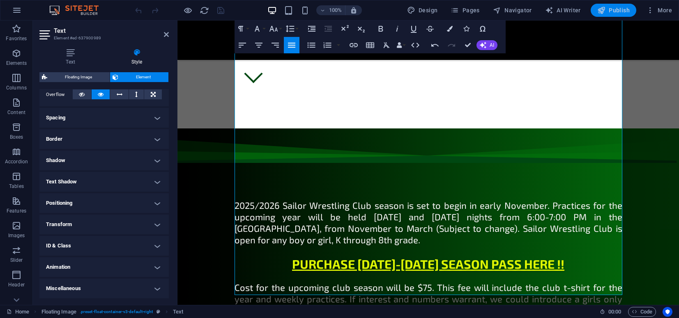
click at [621, 8] on span "Publish" at bounding box center [613, 10] width 32 height 8
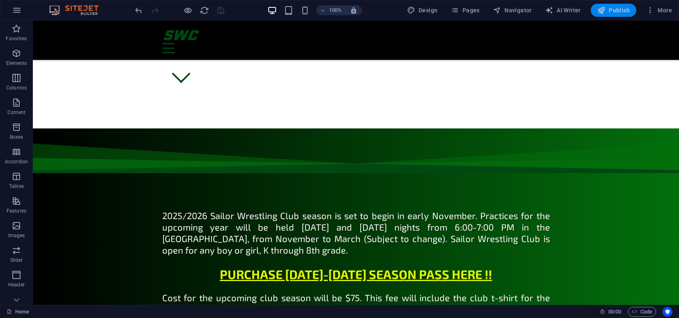
click at [621, 8] on span "Publish" at bounding box center [613, 10] width 32 height 8
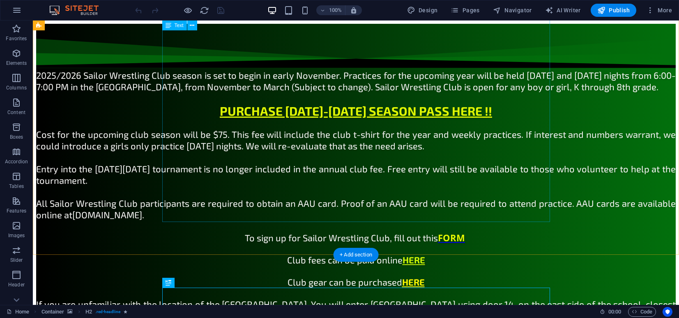
scroll to position [405, 0]
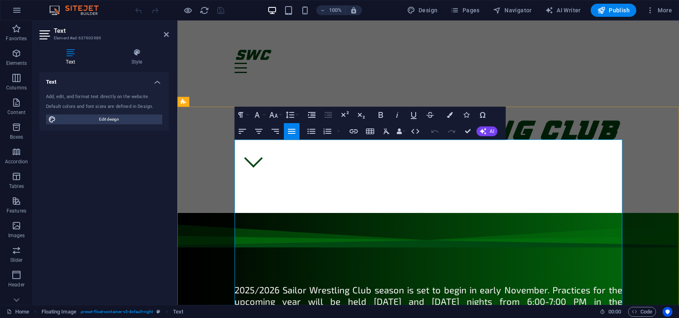
scroll to position [325, 0]
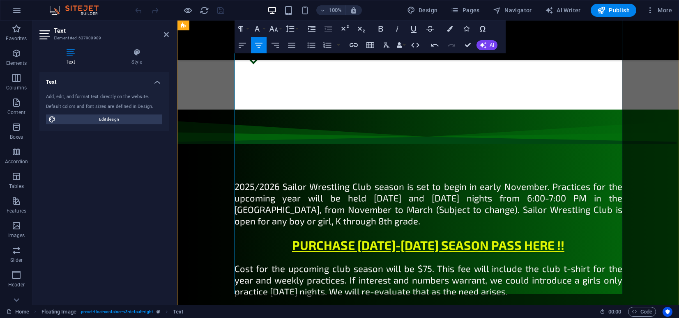
scroll to position [359, 0]
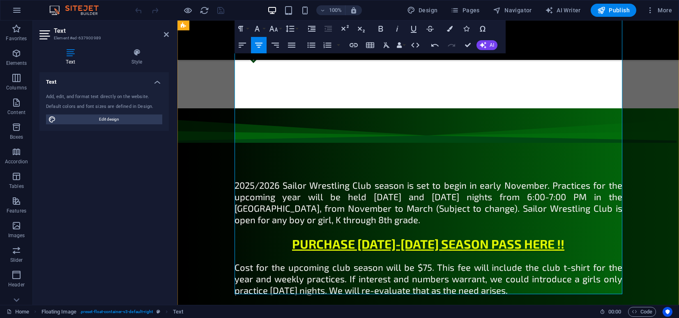
drag, startPoint x: 508, startPoint y: 178, endPoint x: 340, endPoint y: 177, distance: 168.0
click at [381, 25] on icon "button" at bounding box center [381, 29] width 10 height 10
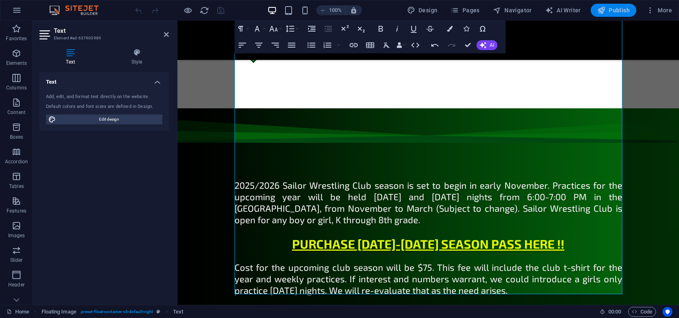
click at [609, 5] on button "Publish" at bounding box center [614, 10] width 46 height 13
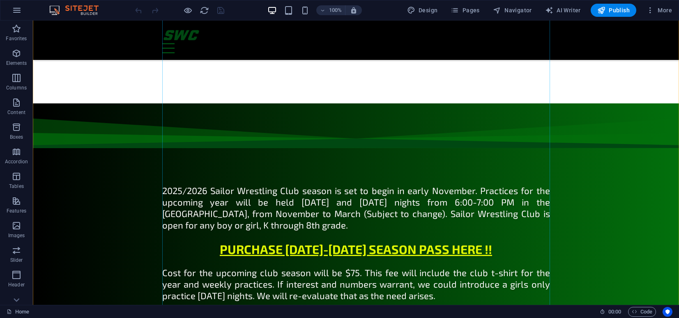
scroll to position [365, 0]
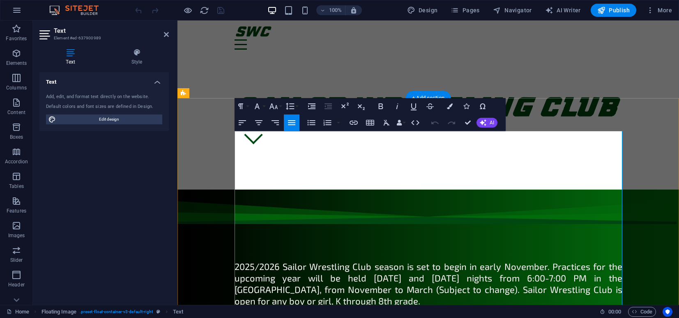
scroll to position [339, 0]
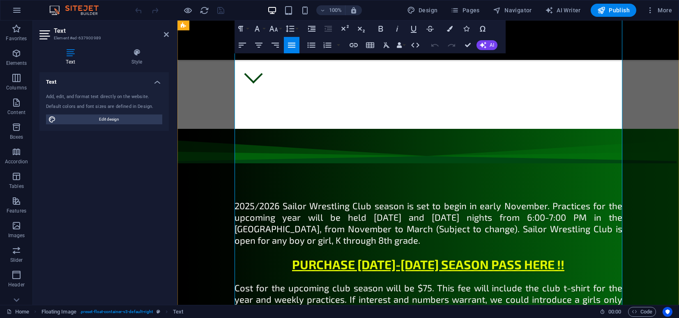
drag, startPoint x: 465, startPoint y: 221, endPoint x: 439, endPoint y: 221, distance: 25.9
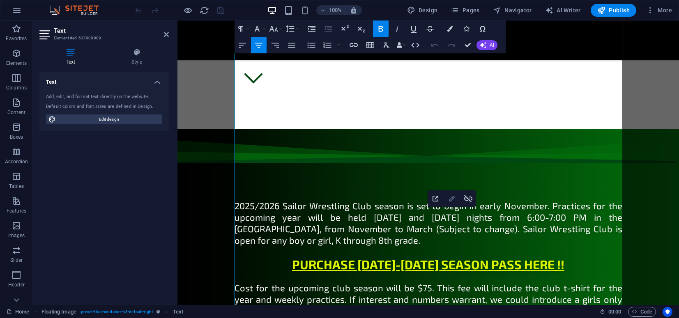
click at [450, 198] on icon "button" at bounding box center [452, 199] width 10 height 10
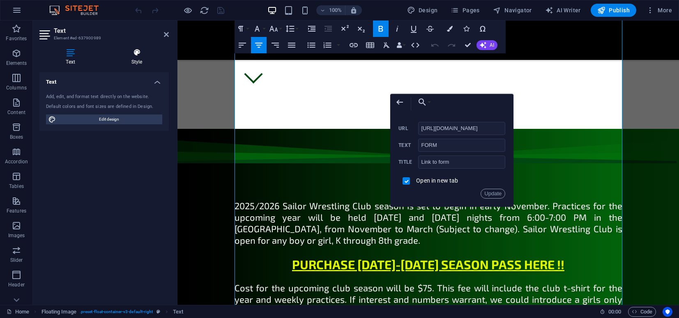
scroll to position [0, 0]
click at [137, 52] on icon at bounding box center [137, 52] width 64 height 8
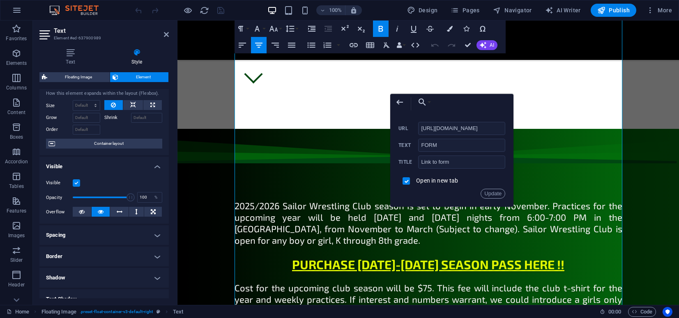
scroll to position [17, 0]
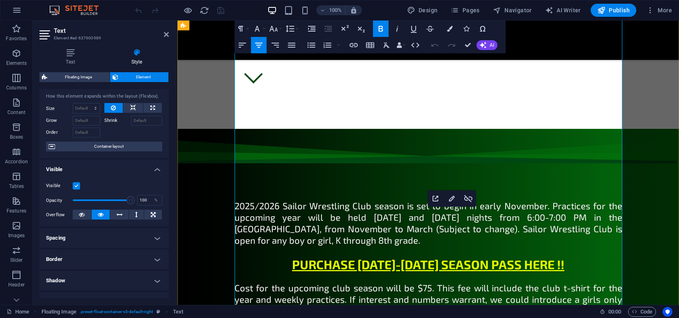
drag, startPoint x: 465, startPoint y: 221, endPoint x: 440, endPoint y: 221, distance: 25.5
click at [454, 197] on icon "button" at bounding box center [452, 199] width 6 height 6
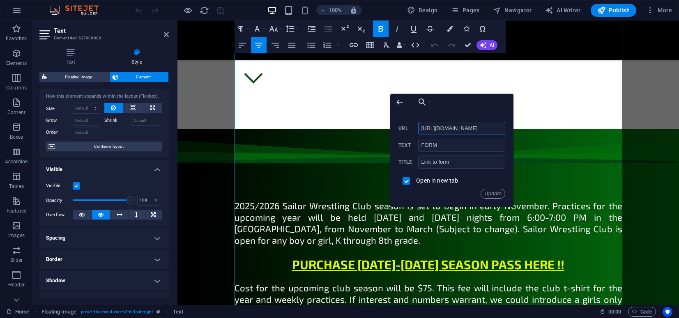
scroll to position [0, 107]
click at [500, 196] on button "Update" at bounding box center [492, 194] width 25 height 10
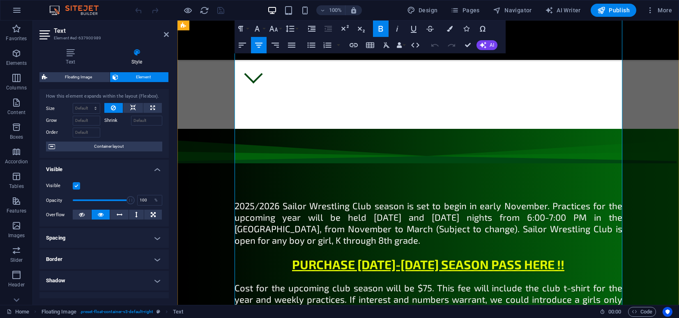
click at [454, 198] on icon "button" at bounding box center [452, 199] width 6 height 6
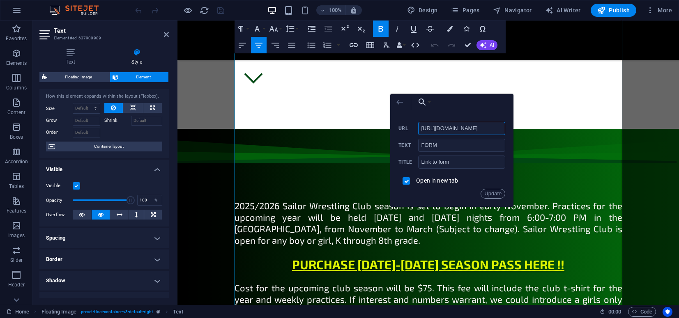
click at [398, 102] on icon "button" at bounding box center [400, 102] width 10 height 10
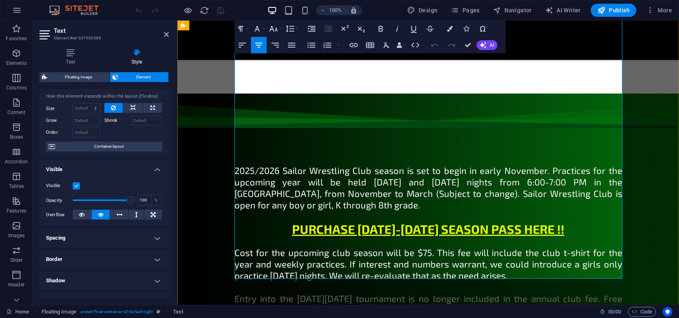
scroll to position [375, 0]
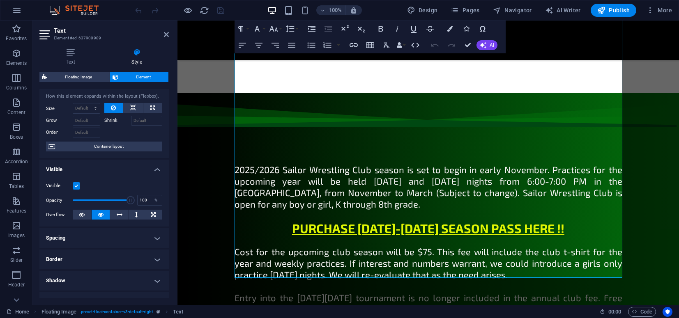
click at [135, 55] on icon at bounding box center [137, 52] width 64 height 8
click at [70, 59] on h4 "Text" at bounding box center [71, 56] width 65 height 17
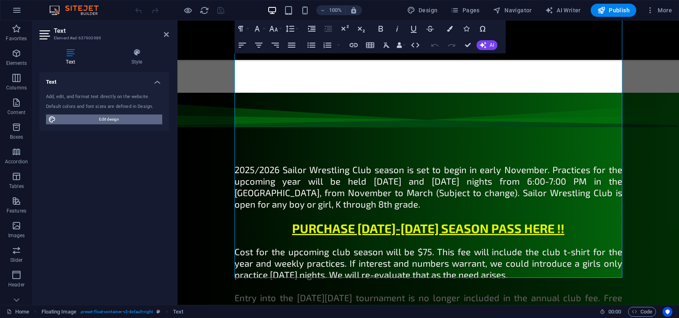
click at [106, 116] on span "Edit design" at bounding box center [108, 120] width 101 height 10
select select "px"
select select "400"
select select "px"
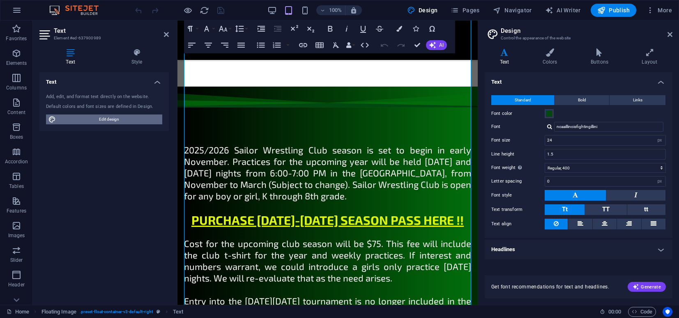
scroll to position [386, 0]
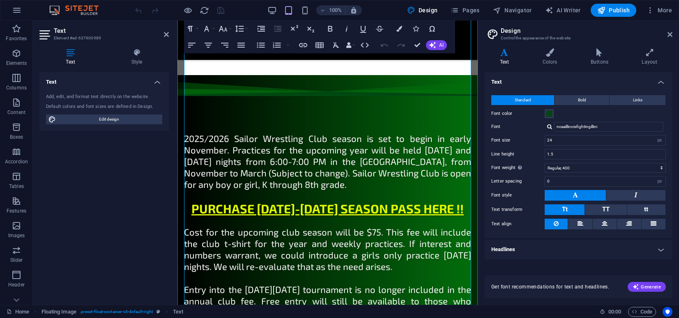
drag, startPoint x: 365, startPoint y: 218, endPoint x: 338, endPoint y: 219, distance: 26.7
click at [353, 199] on icon "button" at bounding box center [351, 197] width 10 height 10
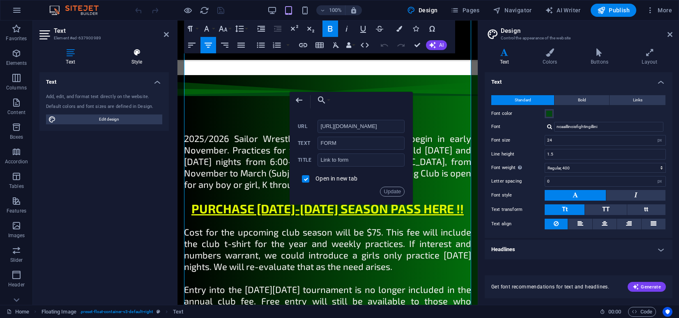
scroll to position [0, 0]
click at [134, 58] on h4 "Style" at bounding box center [137, 56] width 64 height 17
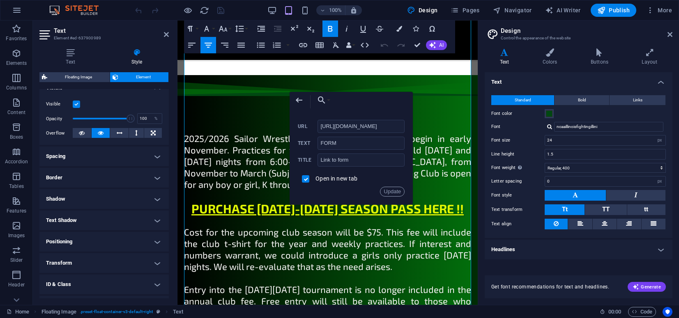
scroll to position [138, 0]
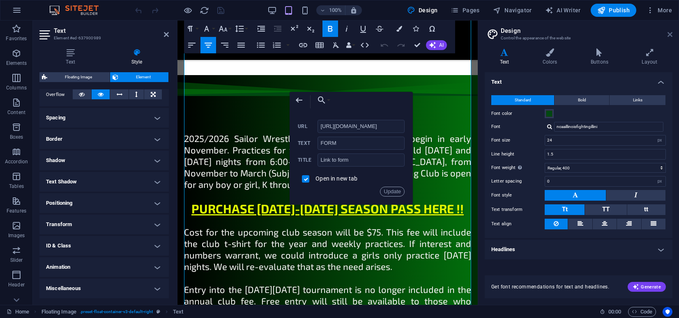
click at [672, 32] on icon at bounding box center [669, 34] width 5 height 7
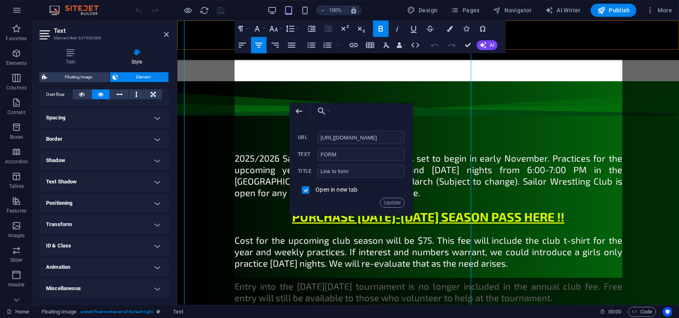
scroll to position [375, 0]
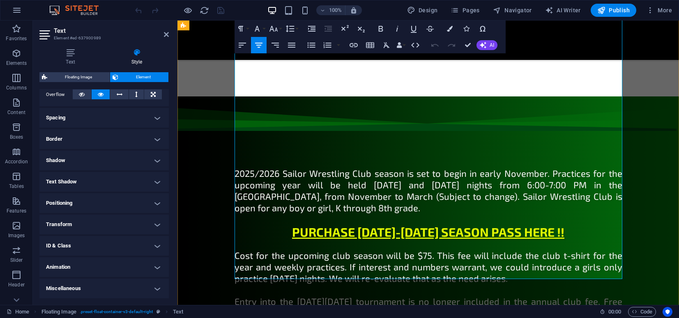
scroll to position [379, 0]
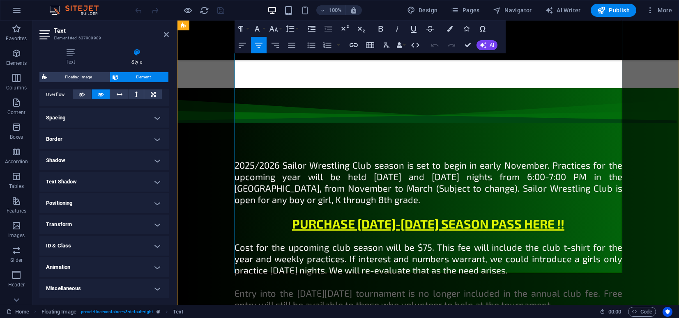
drag, startPoint x: 467, startPoint y: 181, endPoint x: 439, endPoint y: 182, distance: 28.0
click at [450, 30] on icon "button" at bounding box center [450, 29] width 6 height 6
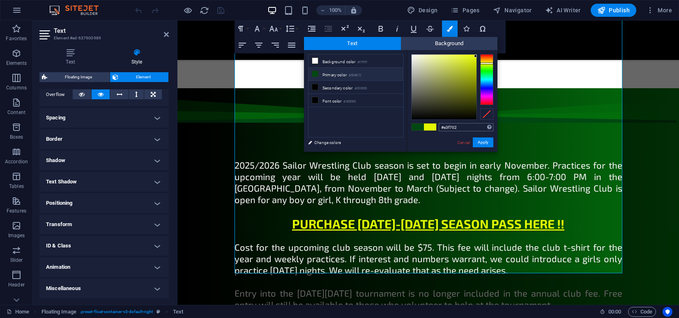
drag, startPoint x: 462, startPoint y: 125, endPoint x: 439, endPoint y: 125, distance: 22.2
click at [439, 125] on input "#e3f702" at bounding box center [466, 127] width 55 height 8
click at [482, 145] on button "Apply" at bounding box center [483, 143] width 21 height 10
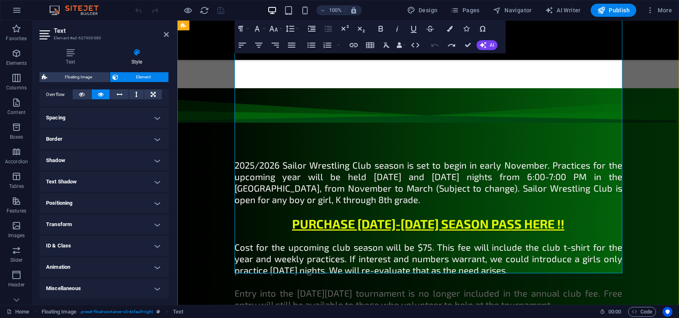
type input "https://sailorwrestlingclub.com/wordpress/index.php/product/2025-26-sailor-wres…"
type input "HERE"
type input "link to membership"
click at [485, 179] on icon "button" at bounding box center [486, 180] width 6 height 6
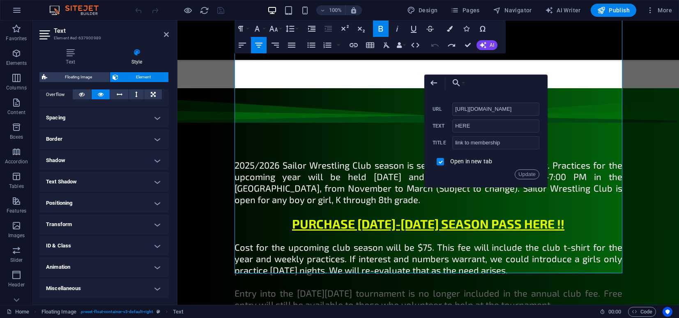
scroll to position [0, 0]
click at [516, 188] on div "Back Choose Link Home Legal Notice Privacy Logos Sign up Choose file ... https:…" at bounding box center [485, 131] width 123 height 113
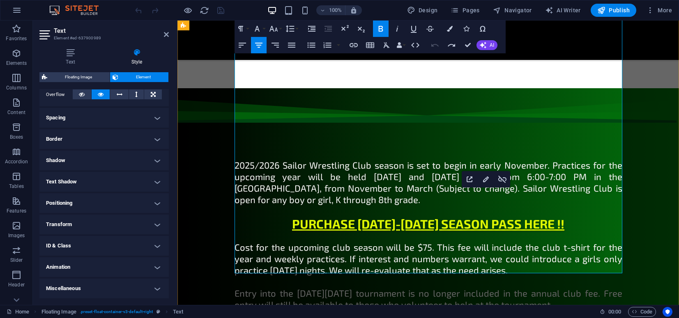
drag, startPoint x: 498, startPoint y: 202, endPoint x: 474, endPoint y: 203, distance: 24.3
click at [450, 27] on icon "button" at bounding box center [450, 29] width 6 height 6
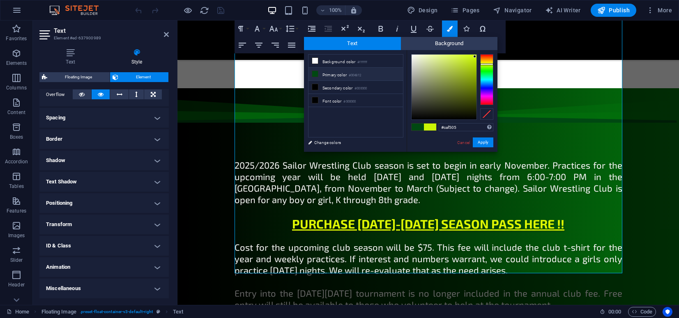
click at [347, 73] on li "Primary color #004812" at bounding box center [355, 74] width 94 height 13
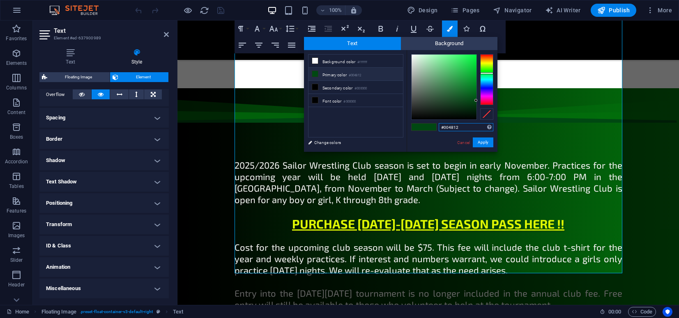
click at [462, 127] on input "#004812" at bounding box center [466, 127] width 55 height 8
paste input "e3f70"
type input "#e3f702"
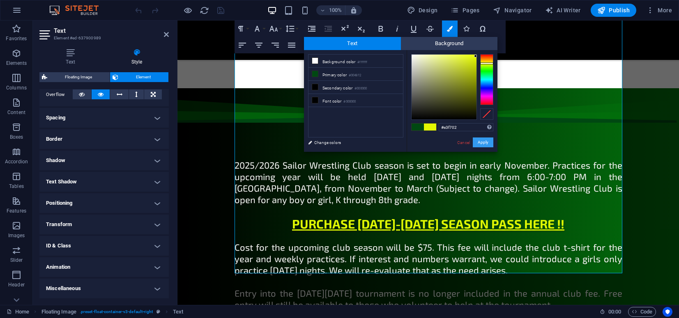
click at [479, 141] on button "Apply" at bounding box center [483, 143] width 21 height 10
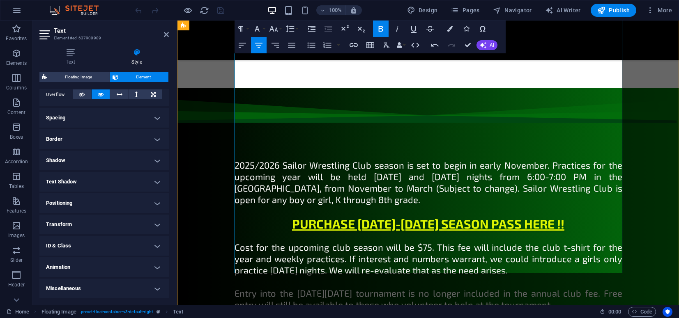
drag, startPoint x: 498, startPoint y: 224, endPoint x: 475, endPoint y: 224, distance: 23.0
type input "[URL][DOMAIN_NAME]"
type input "link to team gear"
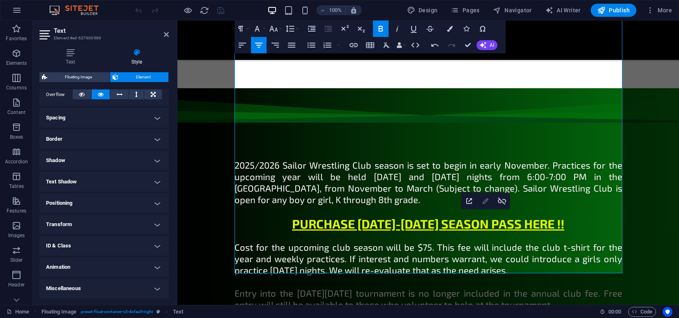
checkbox input "false"
click at [485, 201] on icon "button" at bounding box center [485, 201] width 10 height 10
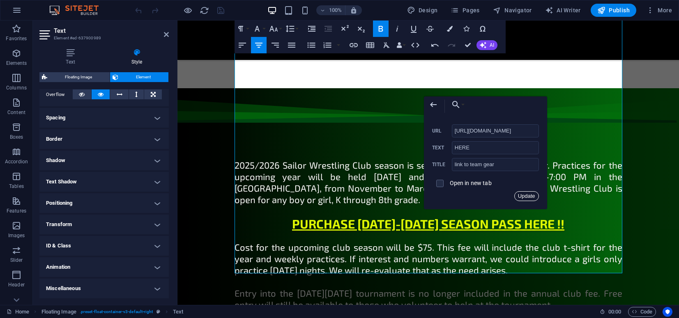
click at [525, 196] on button "Update" at bounding box center [526, 196] width 25 height 10
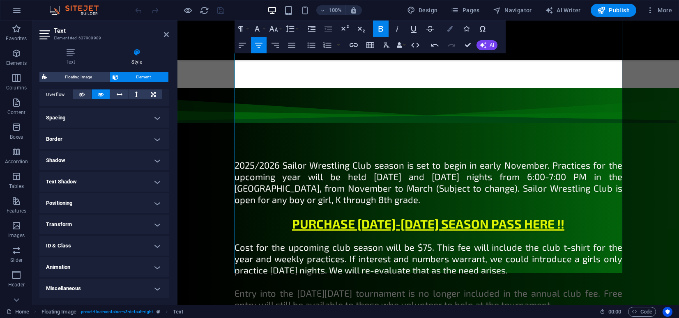
click at [449, 29] on icon "button" at bounding box center [450, 29] width 6 height 6
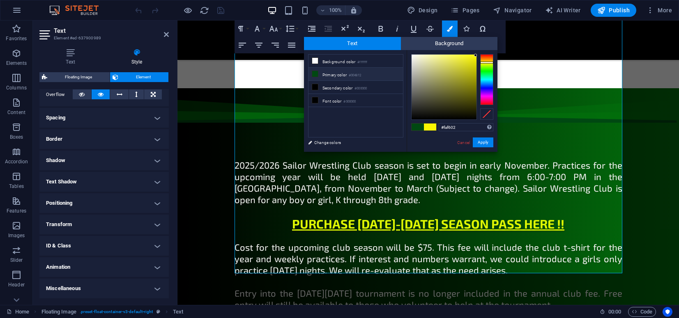
click at [350, 72] on li "Primary color #004812" at bounding box center [355, 74] width 94 height 13
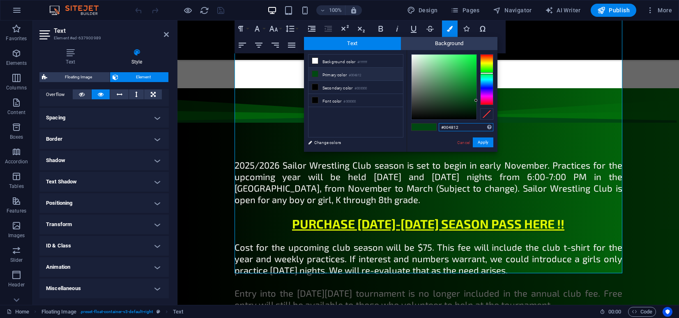
click at [452, 127] on input "#004812" at bounding box center [466, 127] width 55 height 8
paste input "e3f70"
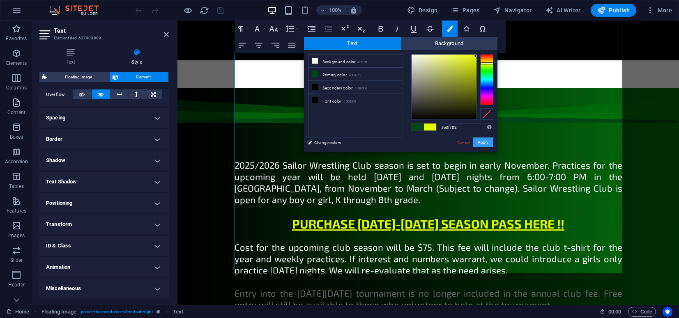
click at [483, 145] on button "Apply" at bounding box center [483, 143] width 21 height 10
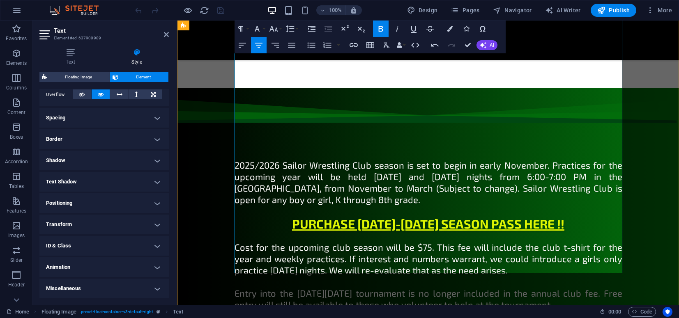
drag, startPoint x: 496, startPoint y: 224, endPoint x: 476, endPoint y: 226, distance: 20.2
click at [451, 29] on icon "button" at bounding box center [450, 29] width 6 height 6
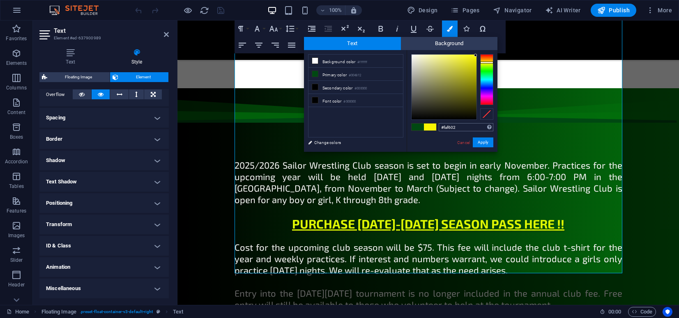
click at [463, 124] on input "#faf602" at bounding box center [466, 127] width 55 height 8
type input "#e3f702"
click at [479, 143] on button "Apply" at bounding box center [483, 143] width 21 height 10
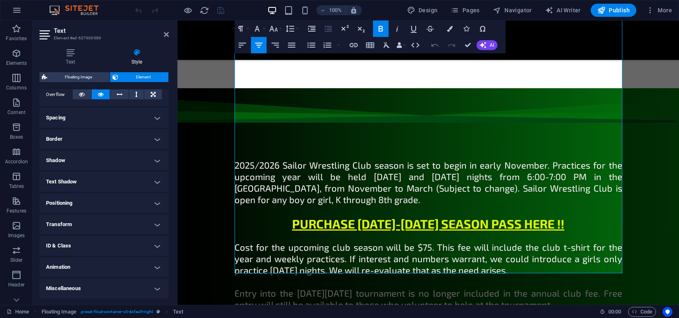
click at [434, 47] on icon "button" at bounding box center [435, 45] width 10 height 10
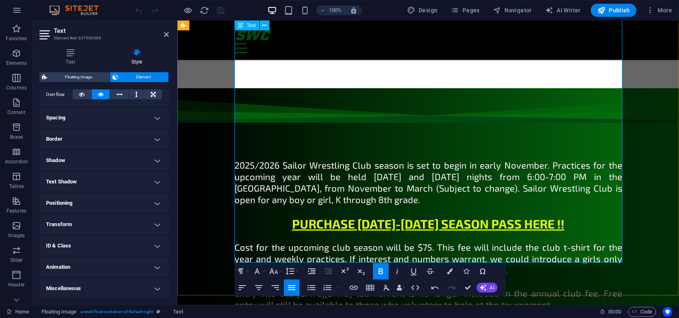
drag, startPoint x: 387, startPoint y: 151, endPoint x: 608, endPoint y: 133, distance: 222.0
click at [377, 273] on icon "button" at bounding box center [381, 272] width 10 height 10
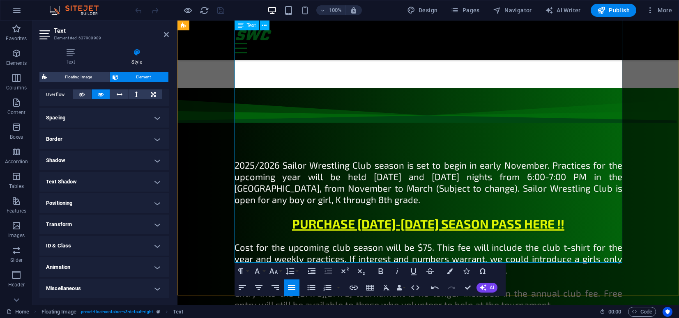
click at [614, 10] on span "Publish" at bounding box center [613, 10] width 32 height 8
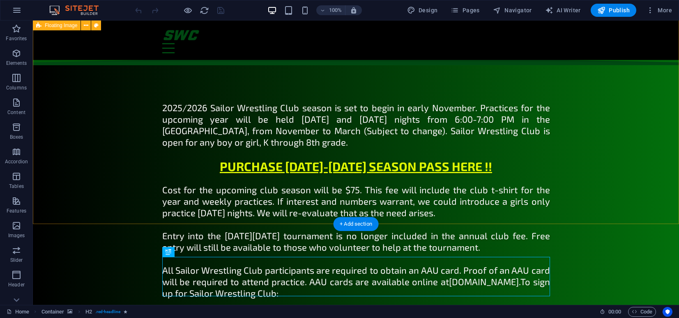
scroll to position [444, 0]
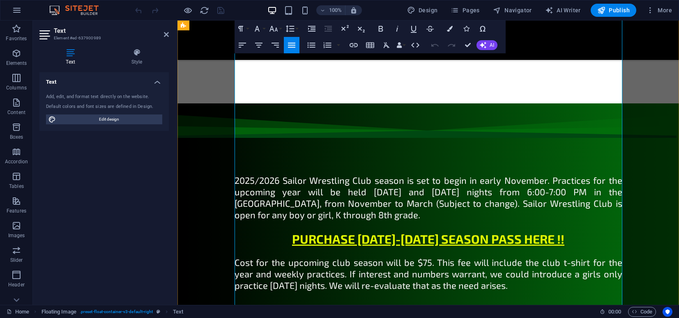
scroll to position [393, 0]
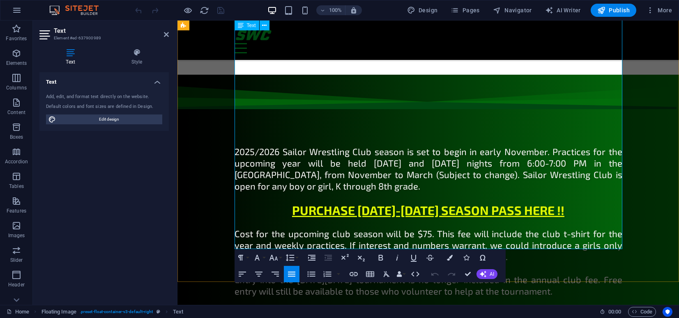
drag, startPoint x: 497, startPoint y: 200, endPoint x: 475, endPoint y: 200, distance: 21.8
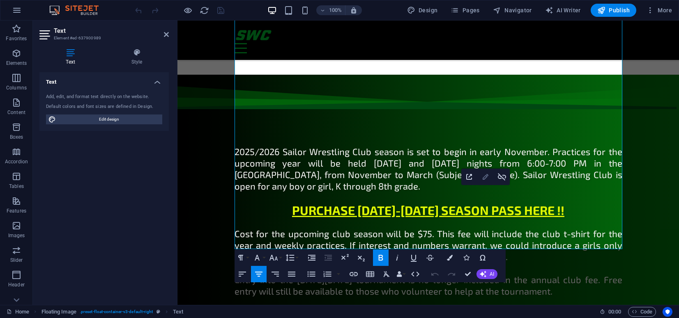
click at [486, 178] on icon "button" at bounding box center [485, 177] width 10 height 10
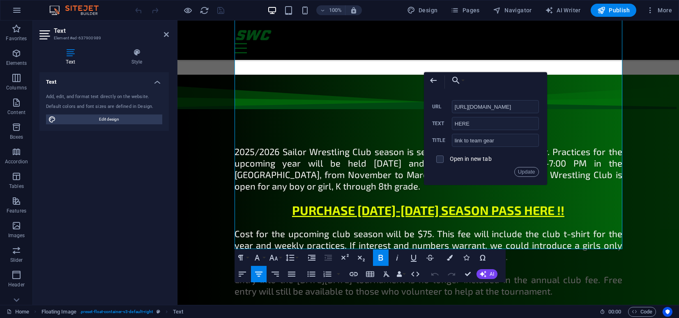
scroll to position [0, 0]
click at [444, 161] on span at bounding box center [440, 160] width 16 height 16
